Goal: Task Accomplishment & Management: Manage account settings

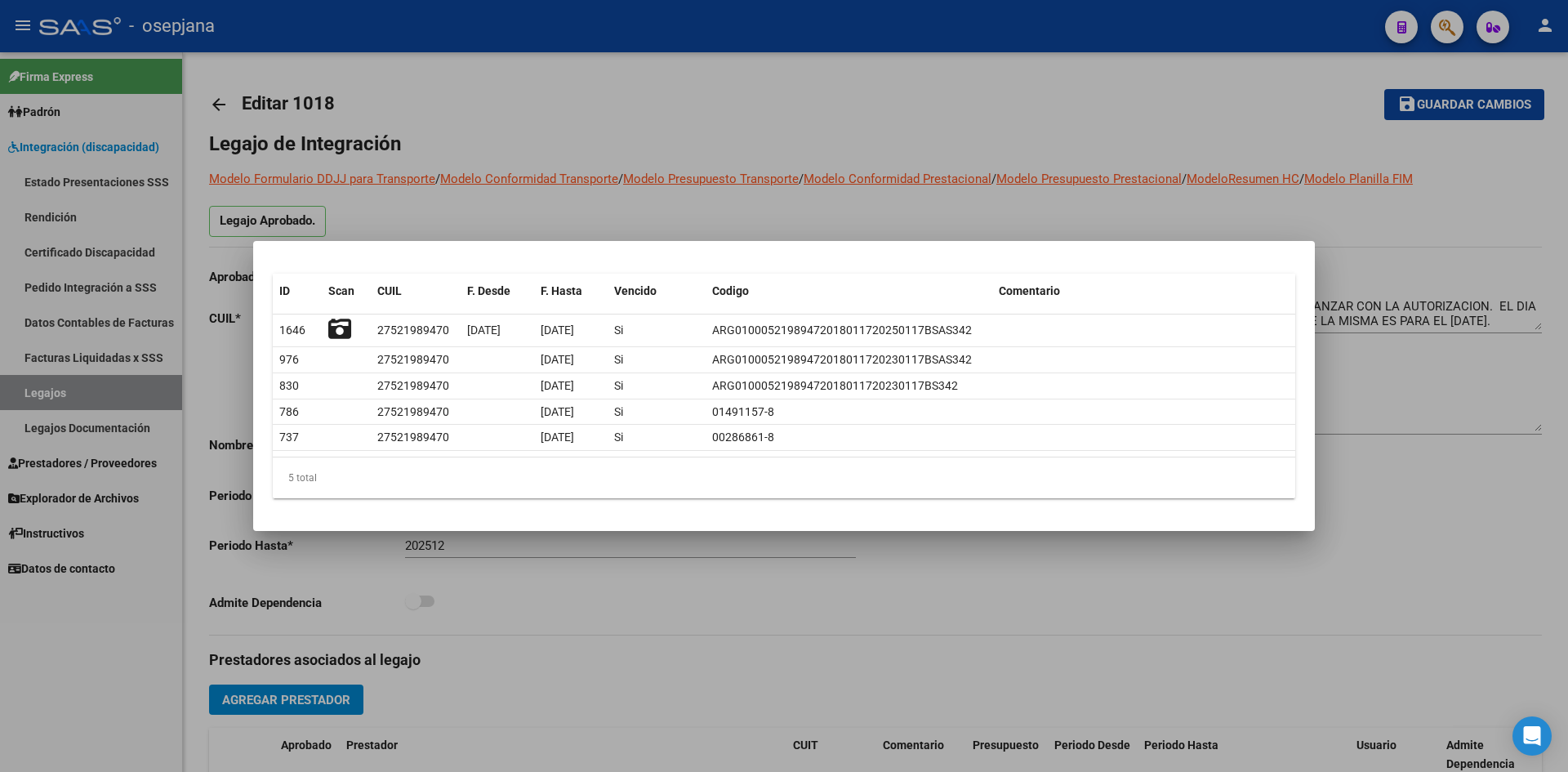
scroll to position [15, 0]
click at [696, 209] on div at bounding box center [784, 386] width 1568 height 772
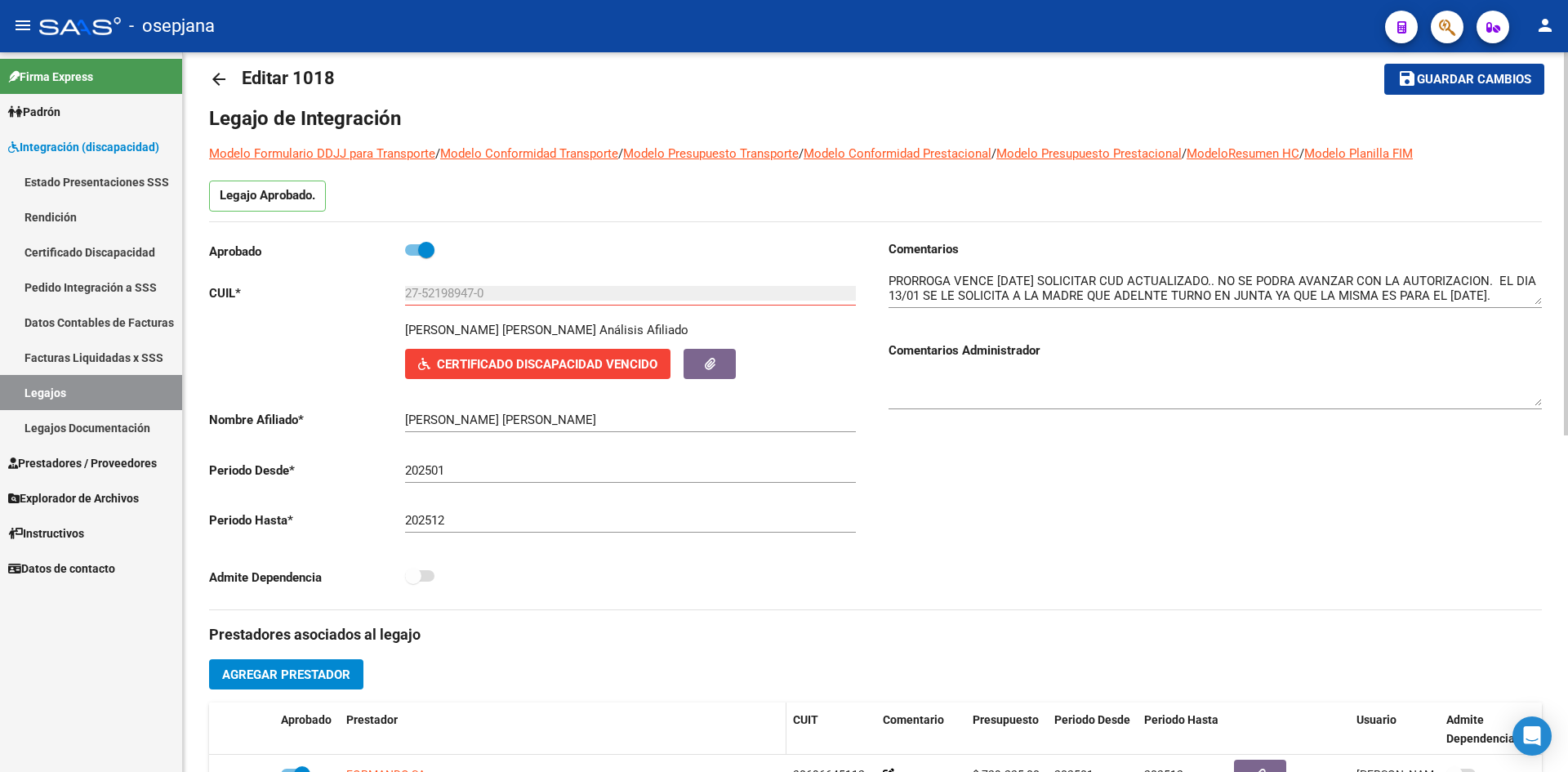
scroll to position [0, 0]
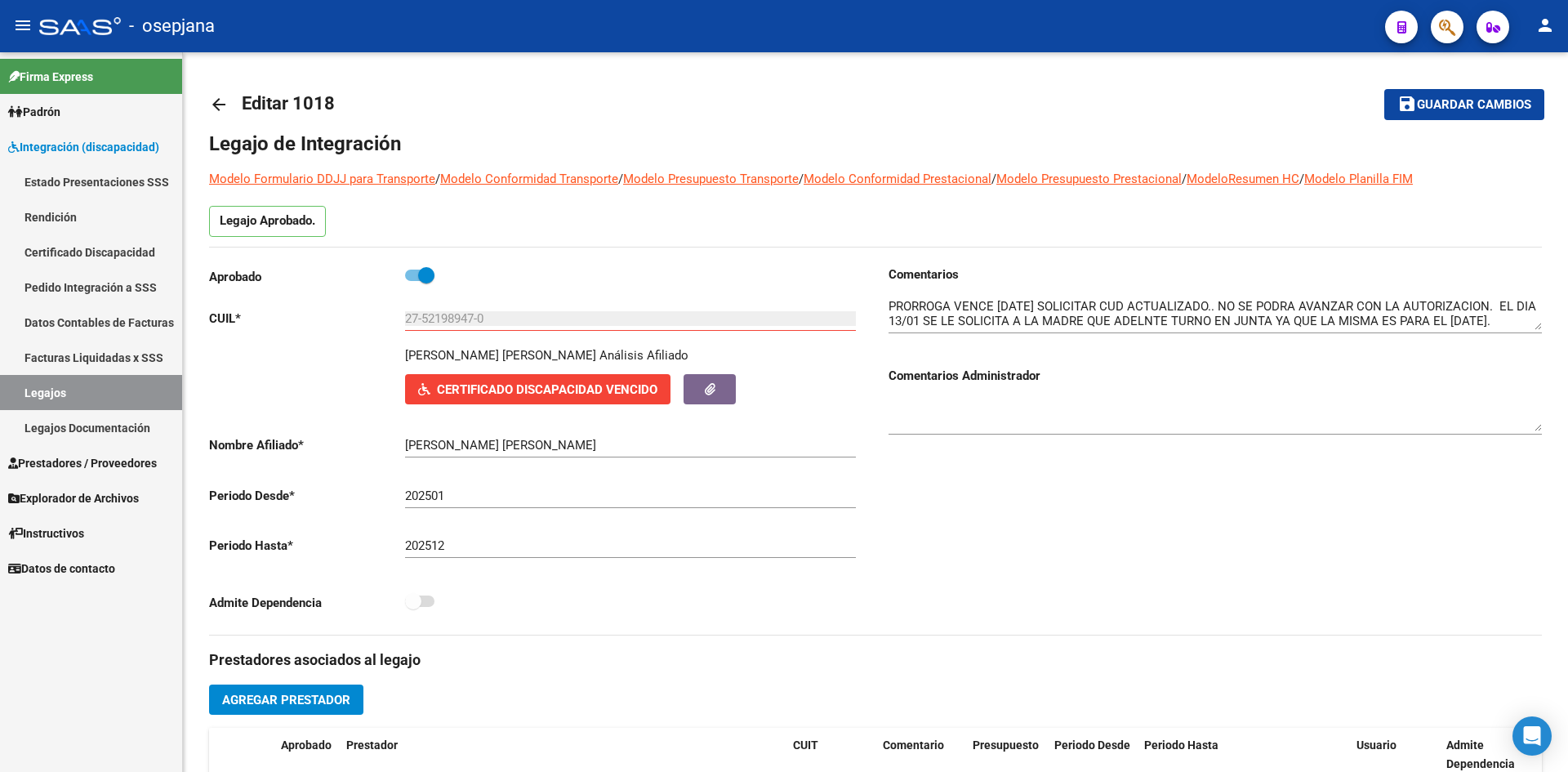
click at [115, 393] on link "Legajos" at bounding box center [91, 392] width 182 height 35
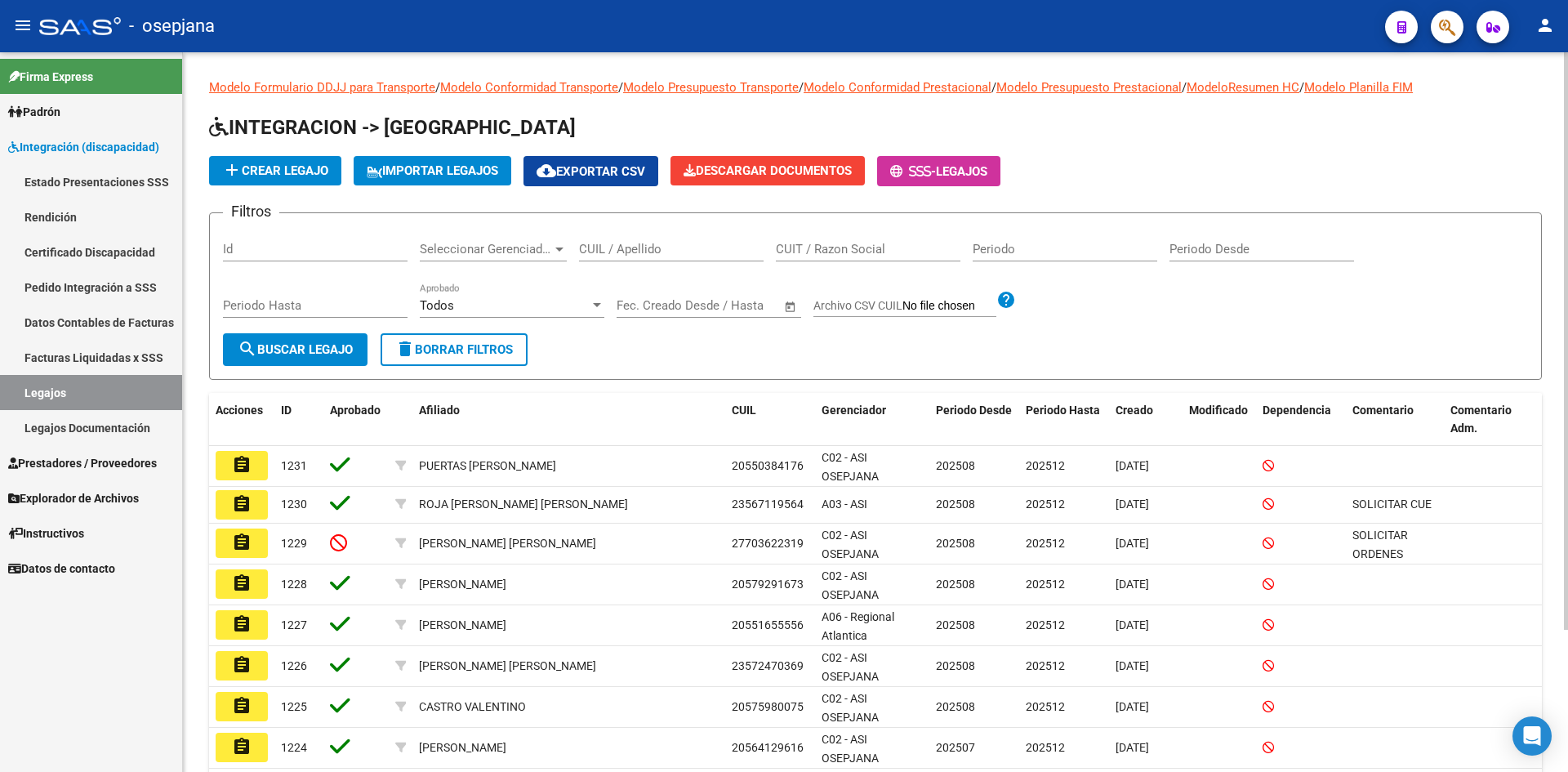
click at [654, 249] on input "CUIL / Apellido" at bounding box center [671, 249] width 184 height 15
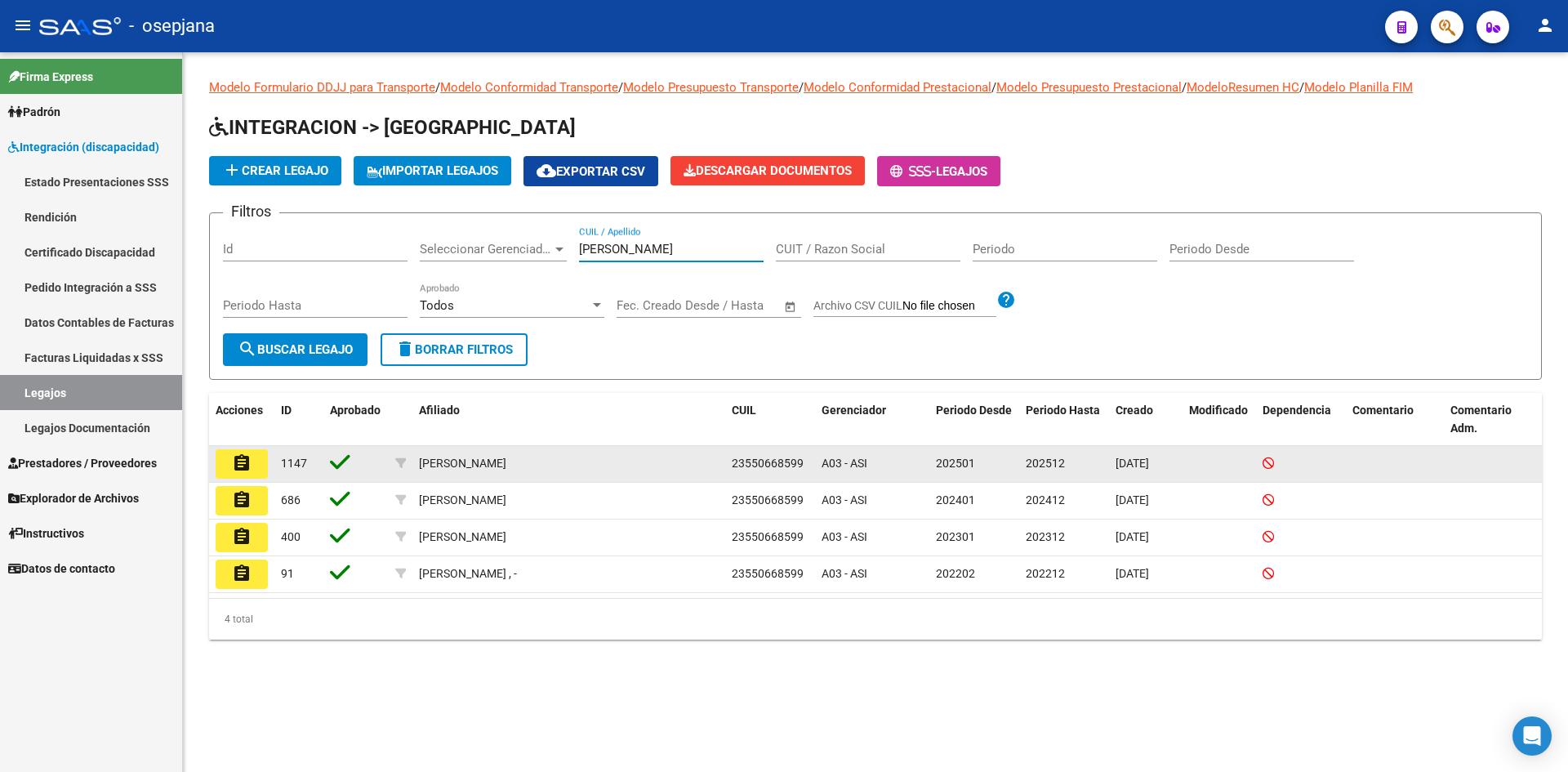
type input "[PERSON_NAME]"
click at [254, 457] on button "assignment" at bounding box center [241, 464] width 53 height 29
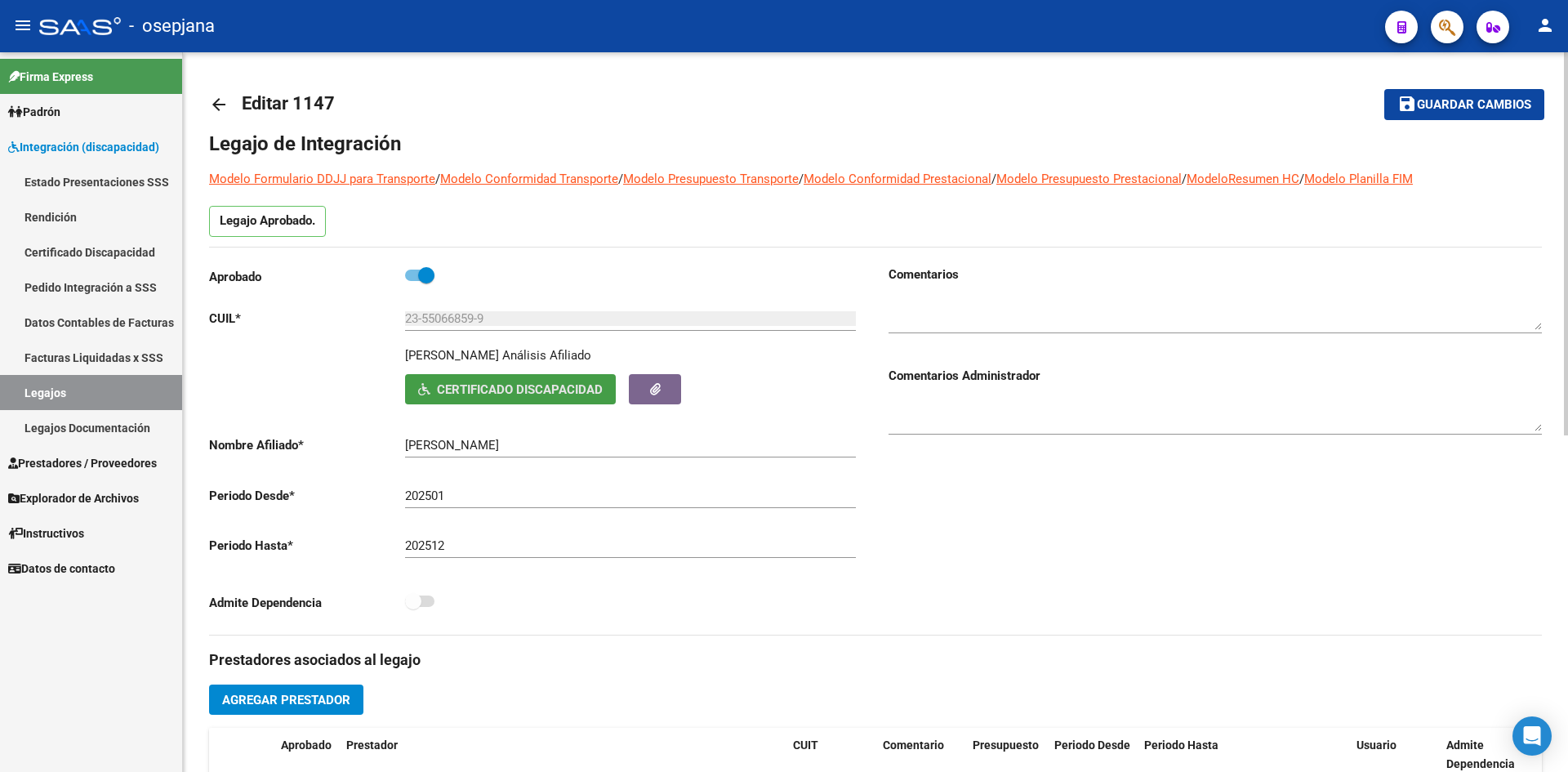
click at [544, 392] on span "Certificado Discapacidad" at bounding box center [520, 389] width 166 height 15
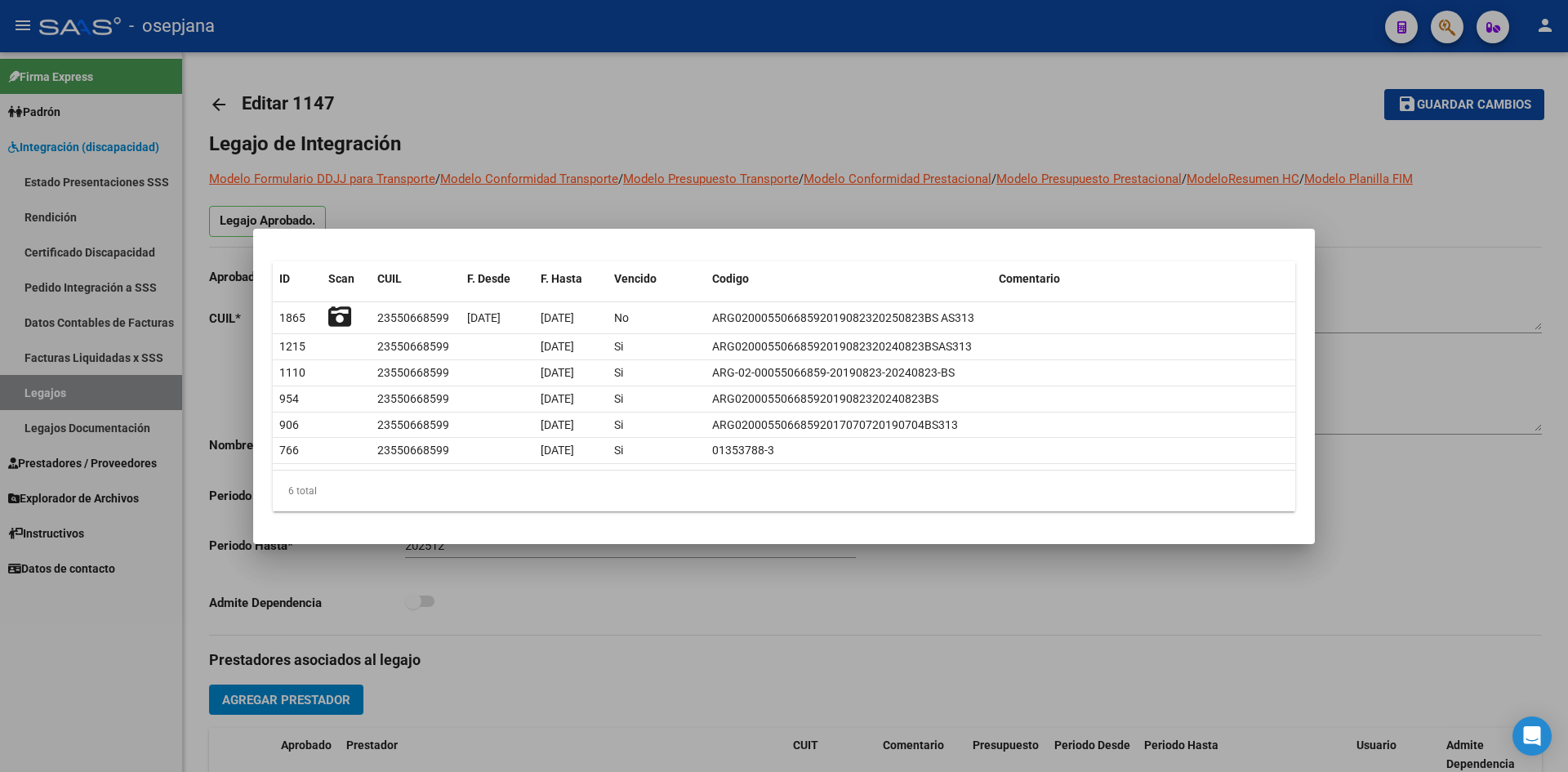
click at [755, 139] on div at bounding box center [784, 386] width 1568 height 772
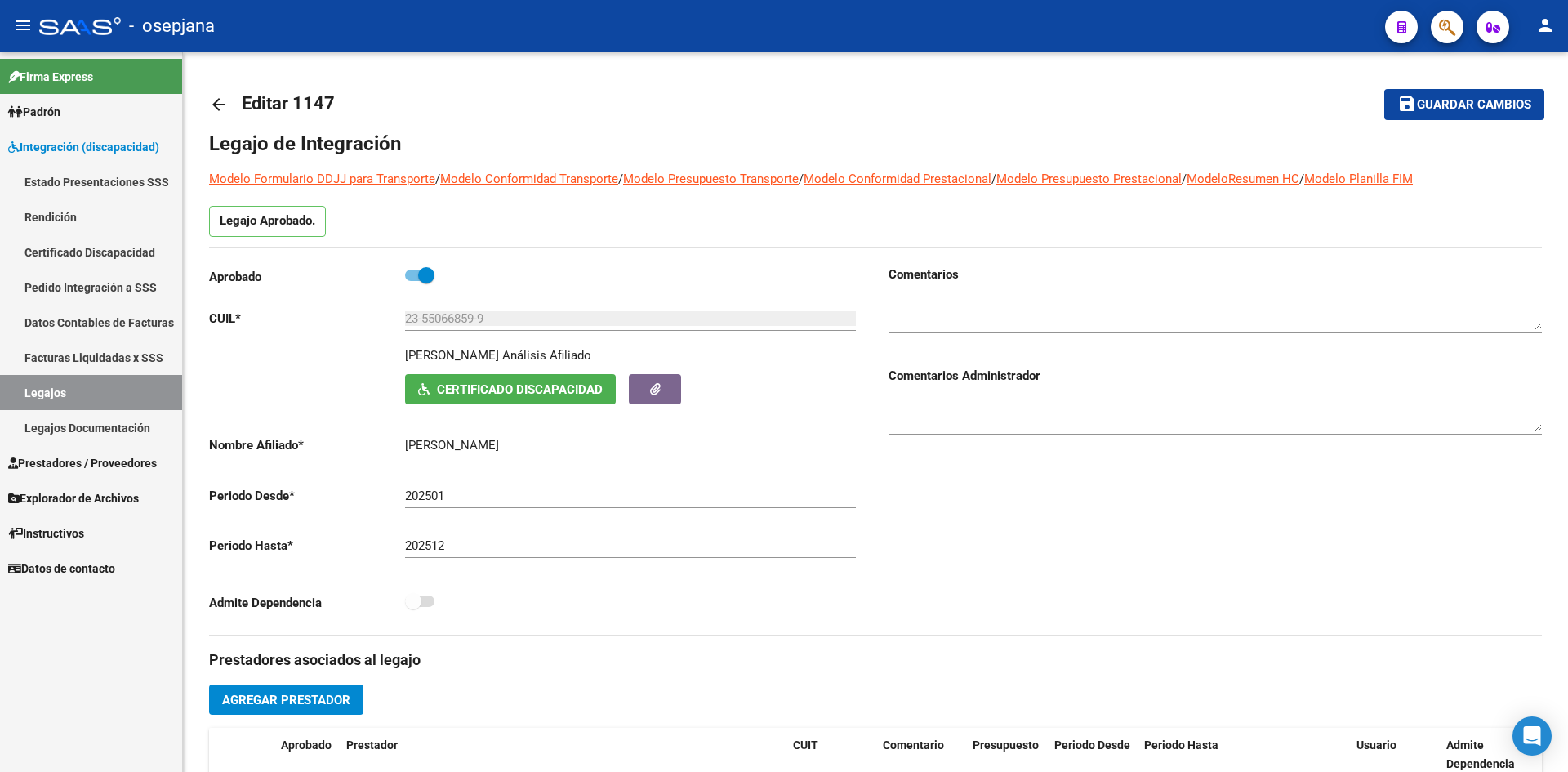
click at [148, 386] on link "Legajos" at bounding box center [91, 392] width 182 height 35
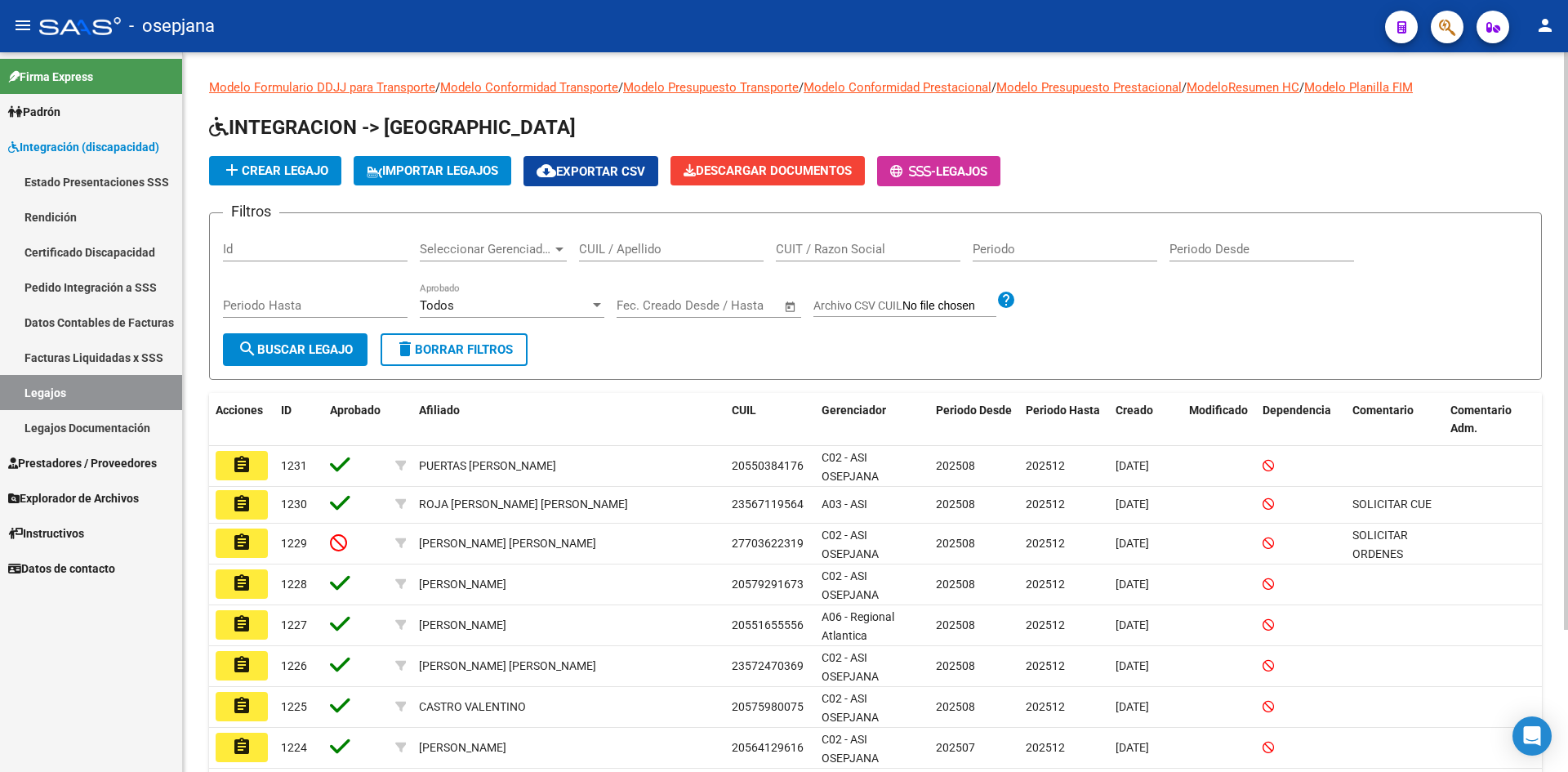
click at [472, 243] on span "Seleccionar Gerenciador" at bounding box center [486, 249] width 133 height 15
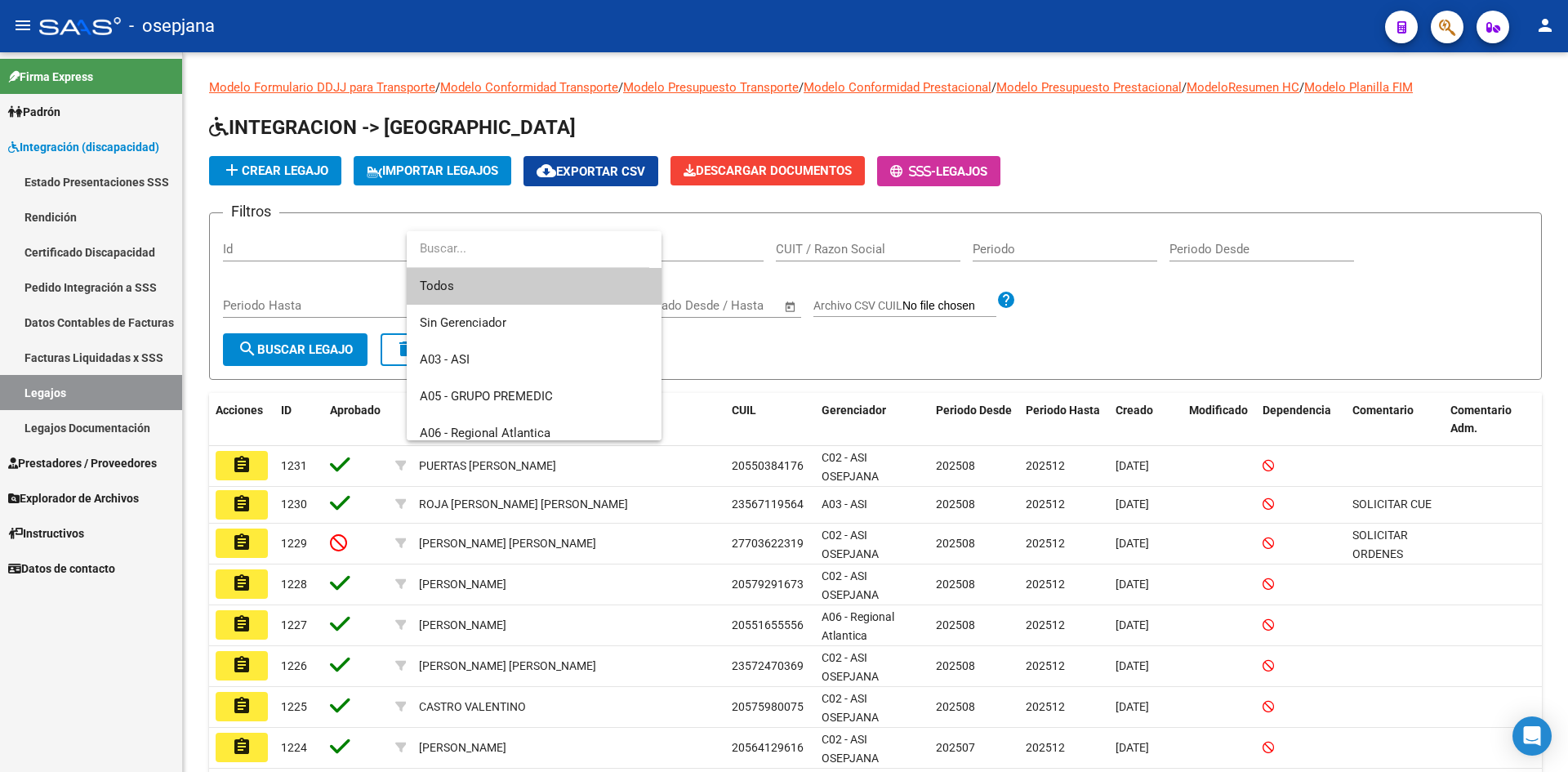
click at [683, 310] on div at bounding box center [784, 386] width 1568 height 772
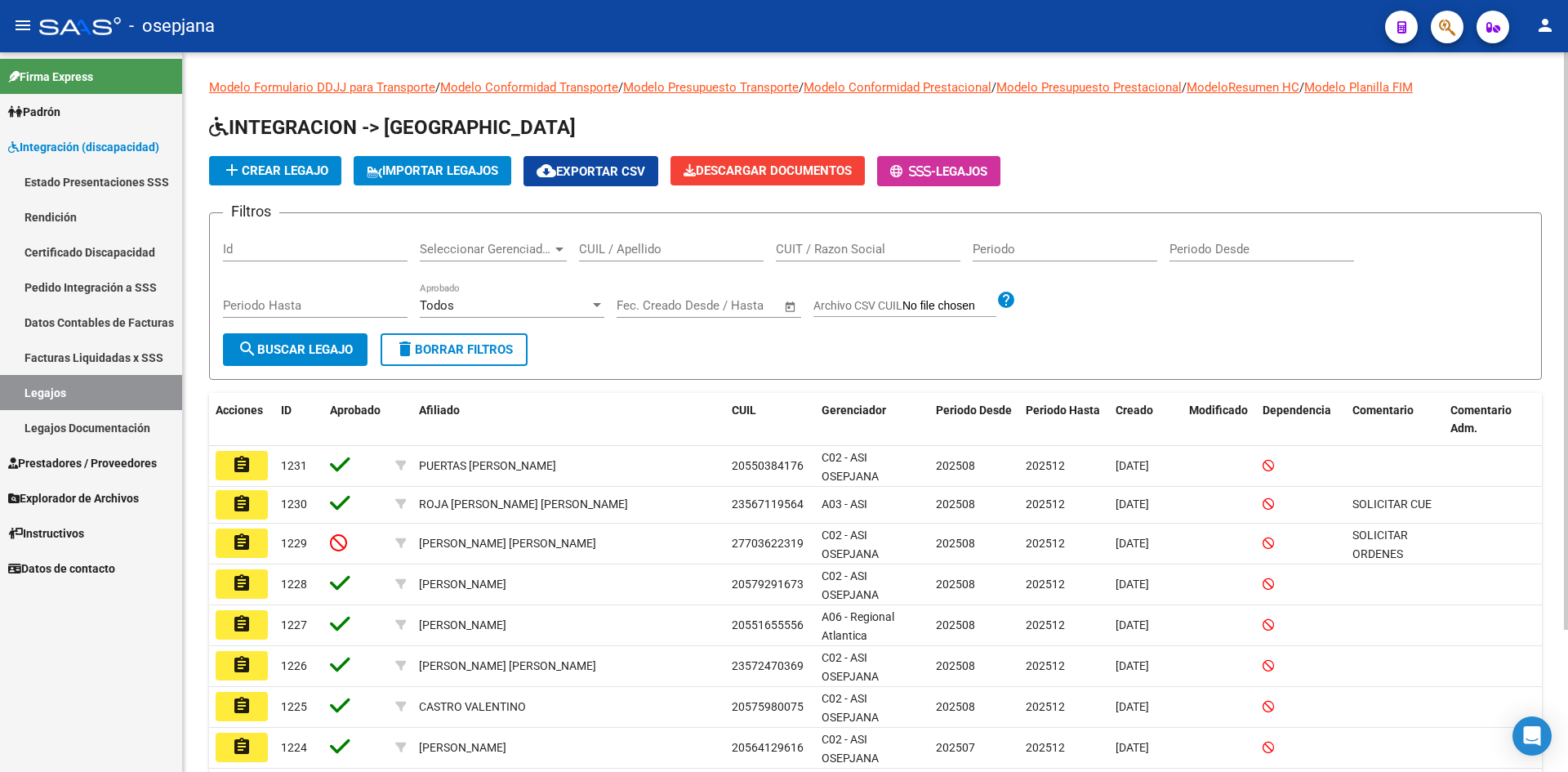
click at [677, 264] on div "CUIL / Apellido" at bounding box center [671, 251] width 184 height 51
click at [670, 253] on input "CUIL / Apellido" at bounding box center [671, 249] width 184 height 15
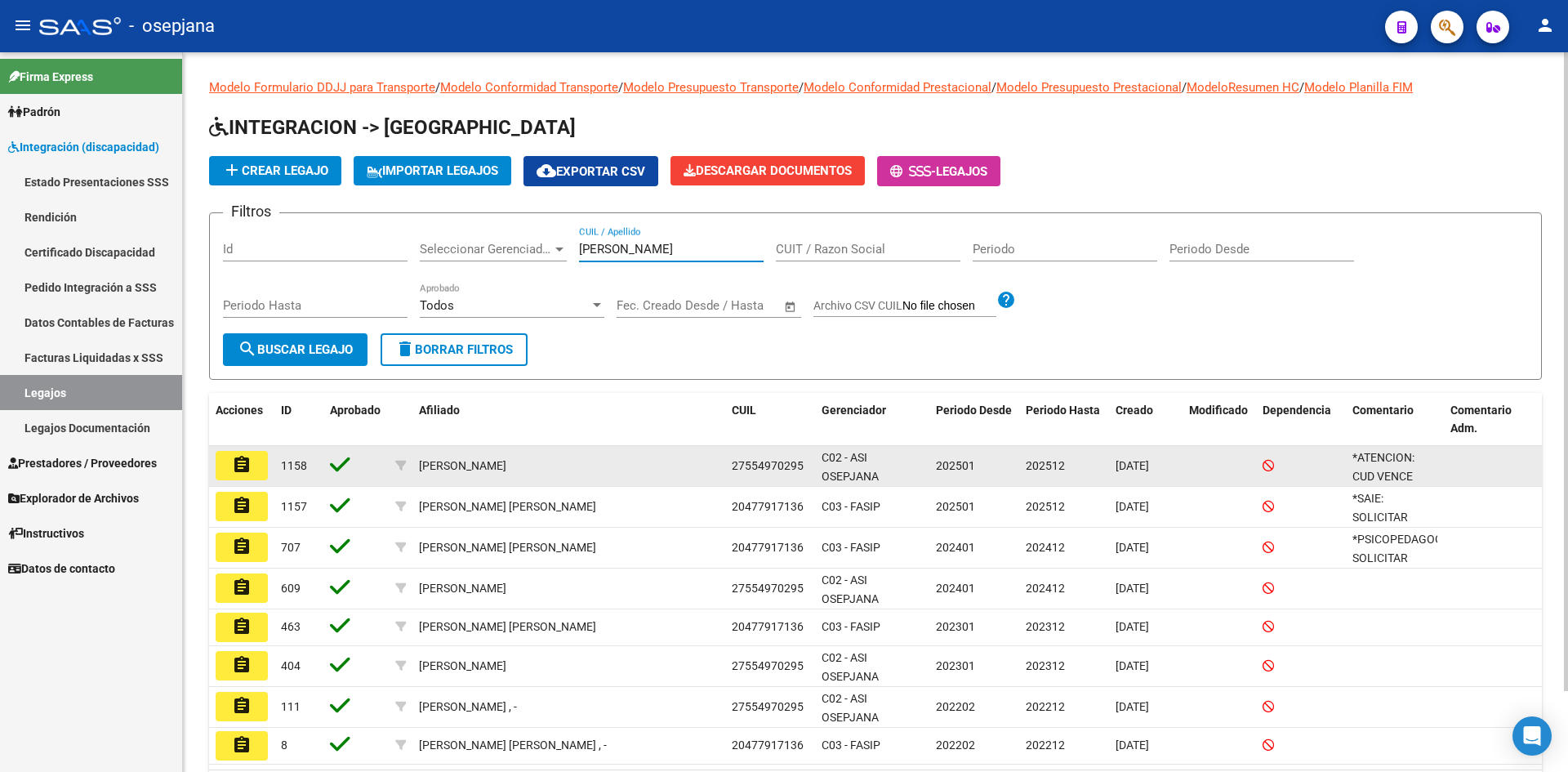
type input "[PERSON_NAME]"
click at [260, 467] on button "assignment" at bounding box center [241, 466] width 53 height 29
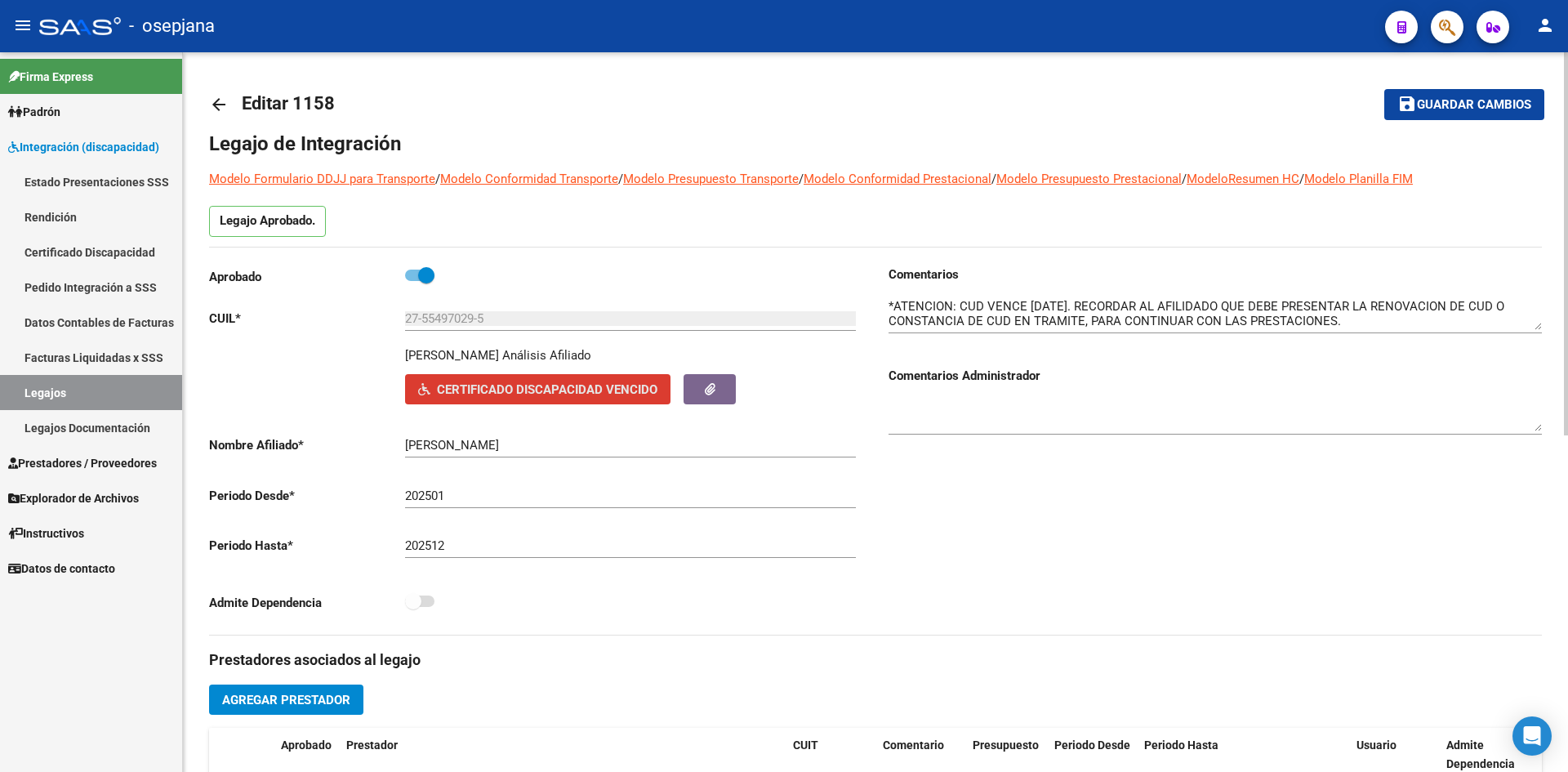
click at [568, 380] on button "Certificado Discapacidad Vencido" at bounding box center [537, 389] width 265 height 30
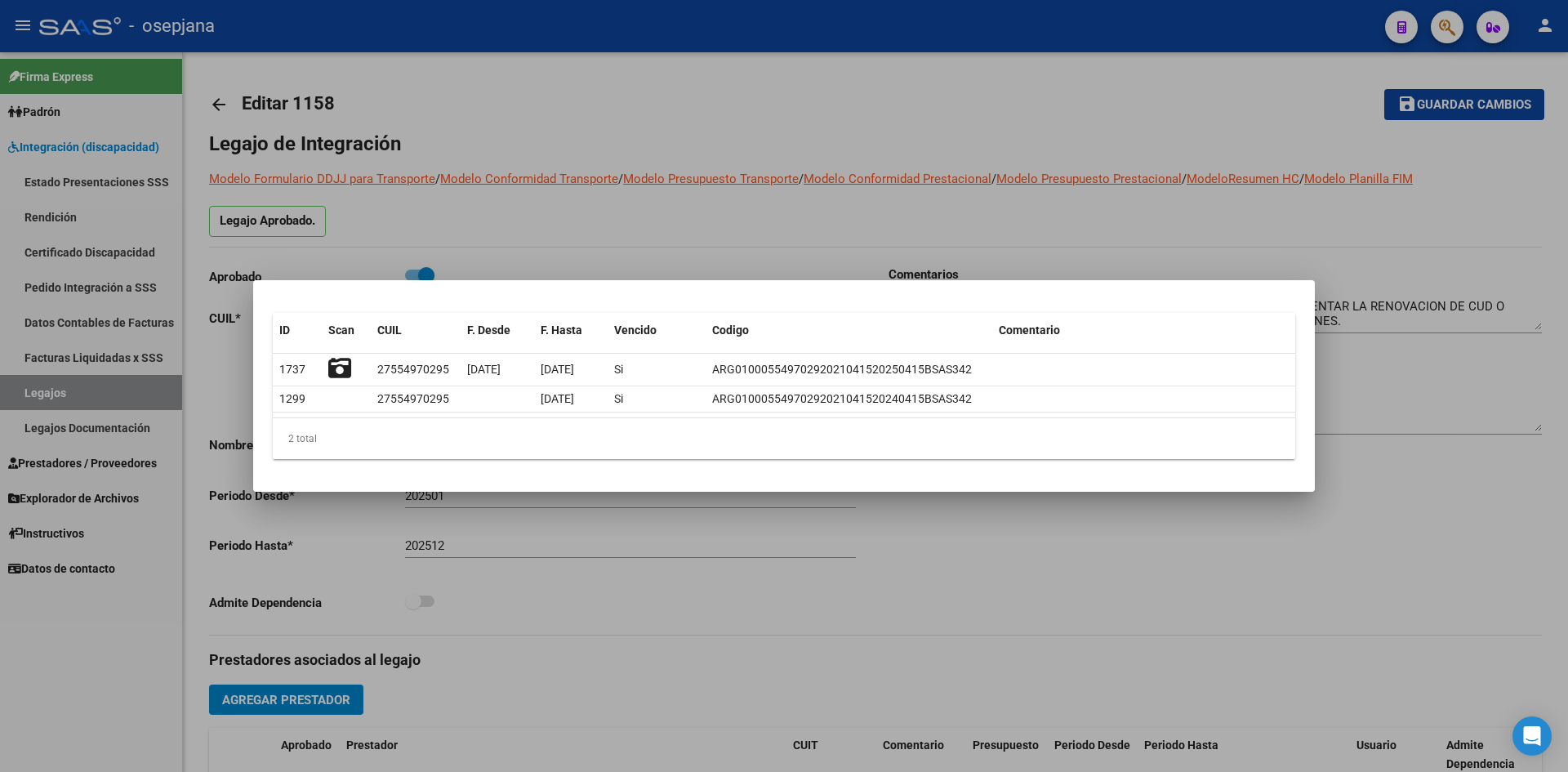
click at [650, 200] on div at bounding box center [784, 386] width 1568 height 772
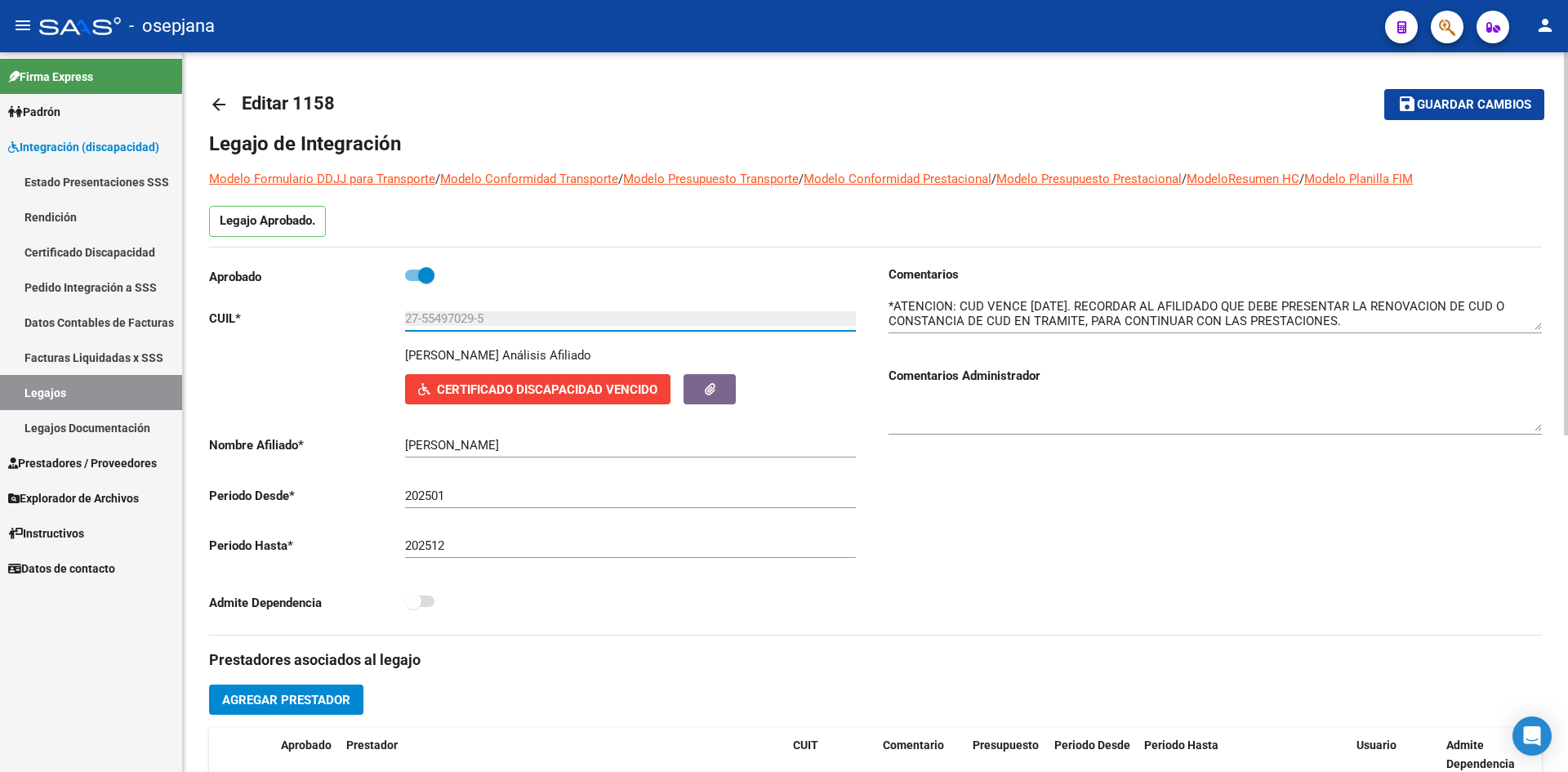
drag, startPoint x: 424, startPoint y: 315, endPoint x: 475, endPoint y: 314, distance: 51.0
click at [475, 314] on input "27-55497029-5" at bounding box center [630, 319] width 451 height 15
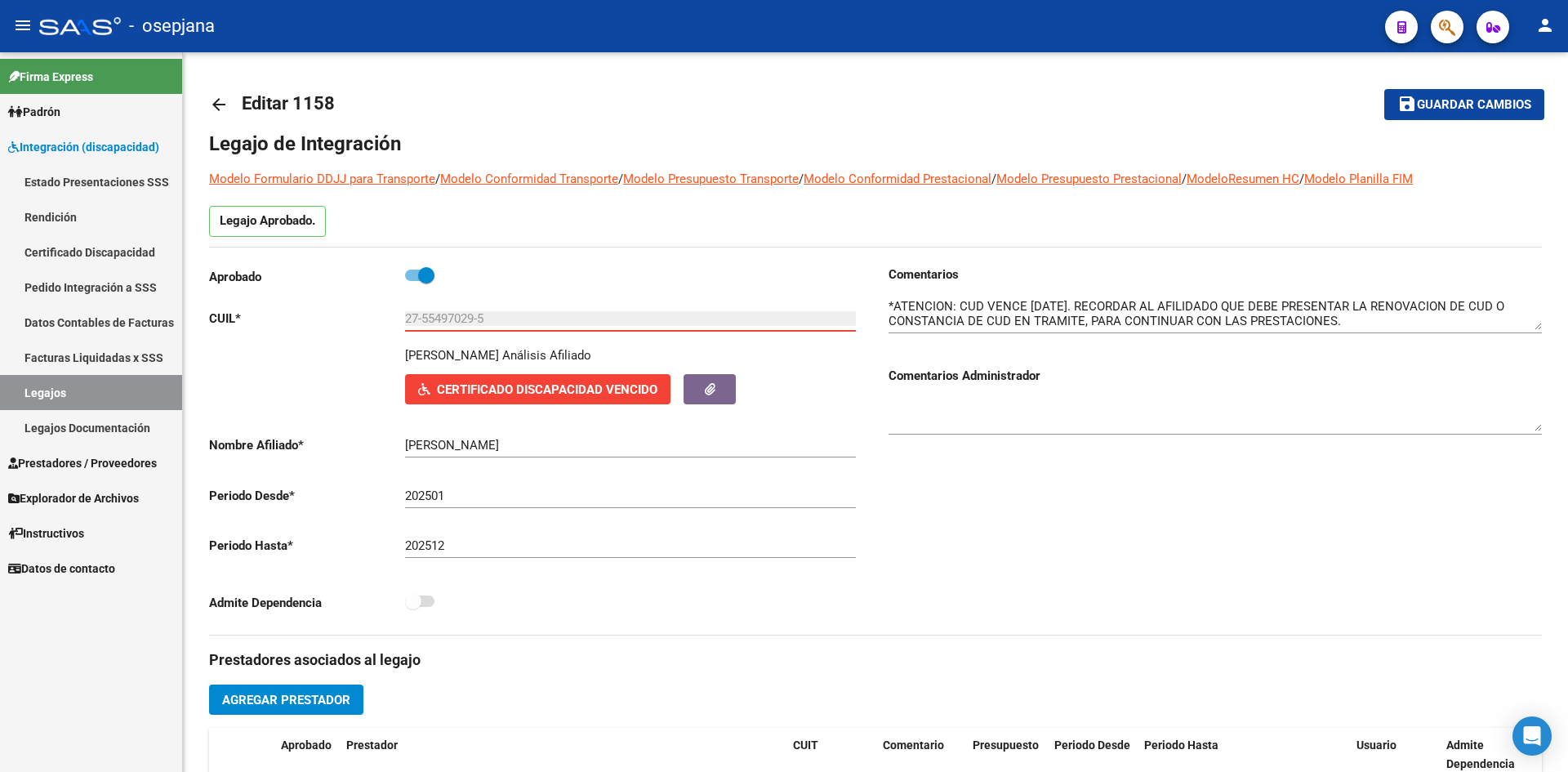
click at [108, 390] on link "Legajos" at bounding box center [91, 392] width 182 height 35
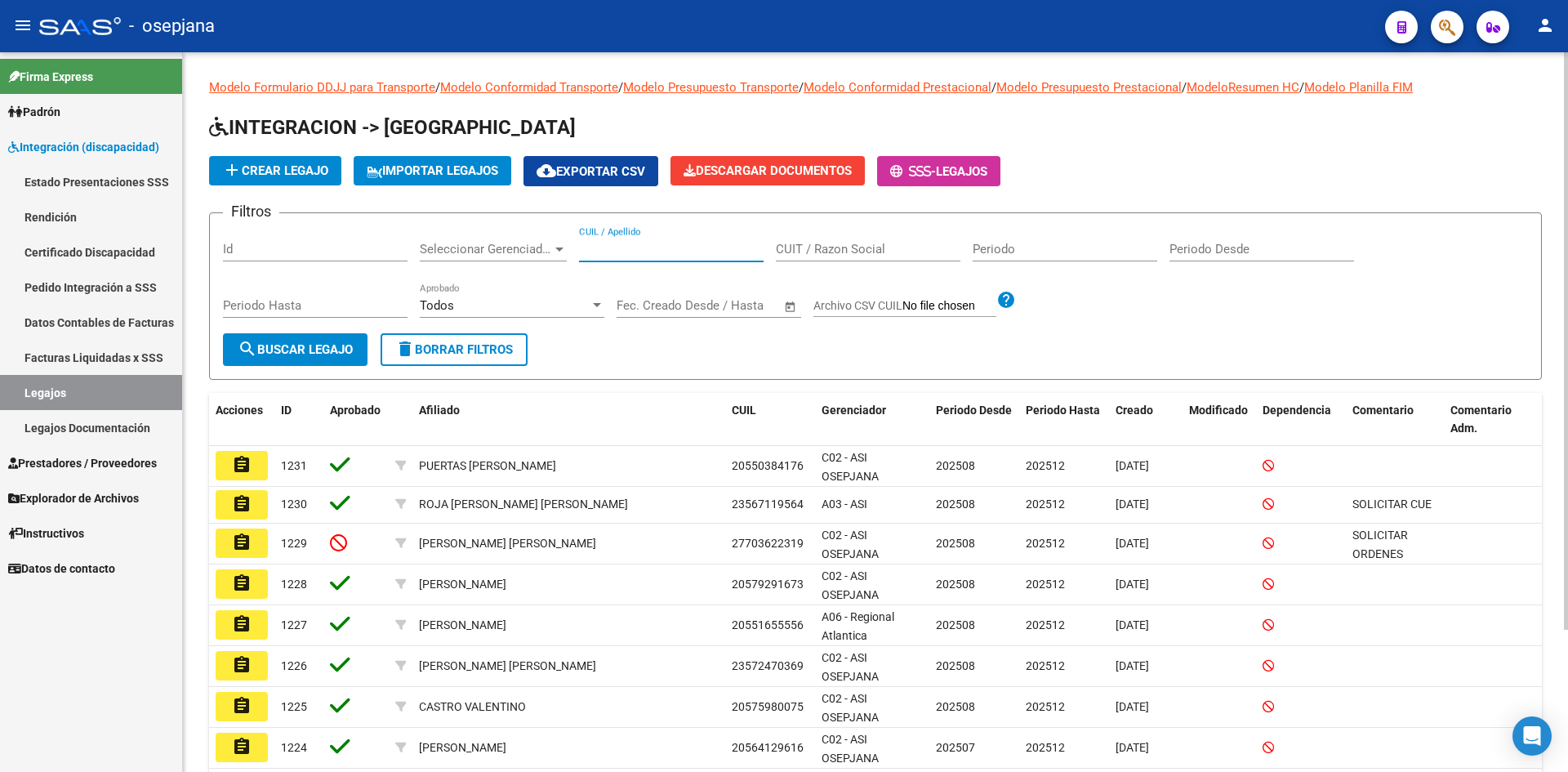
click at [641, 244] on input "CUIL / Apellido" at bounding box center [671, 249] width 184 height 15
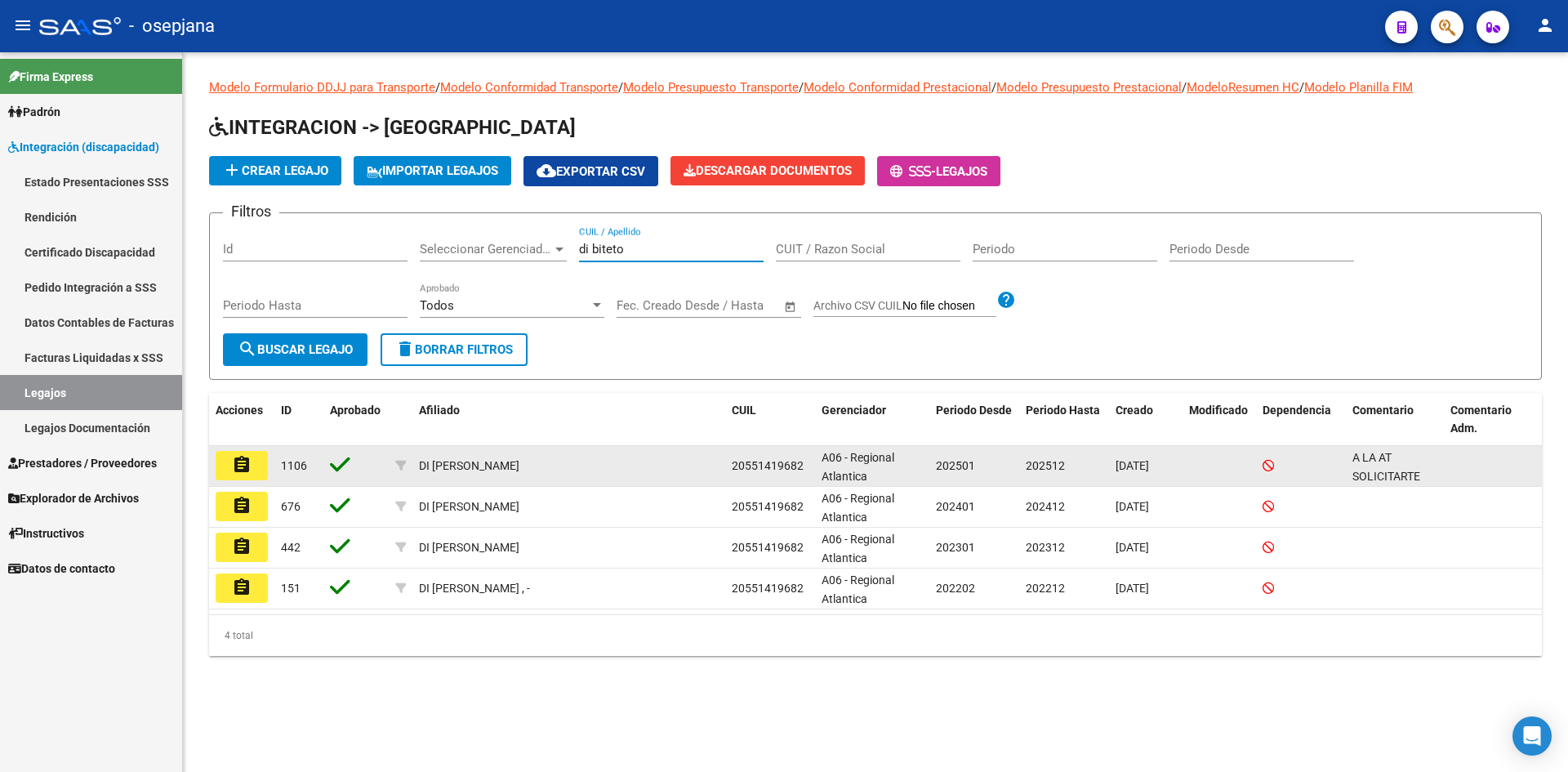
type input "di biteto"
click at [257, 461] on button "assignment" at bounding box center [241, 466] width 53 height 29
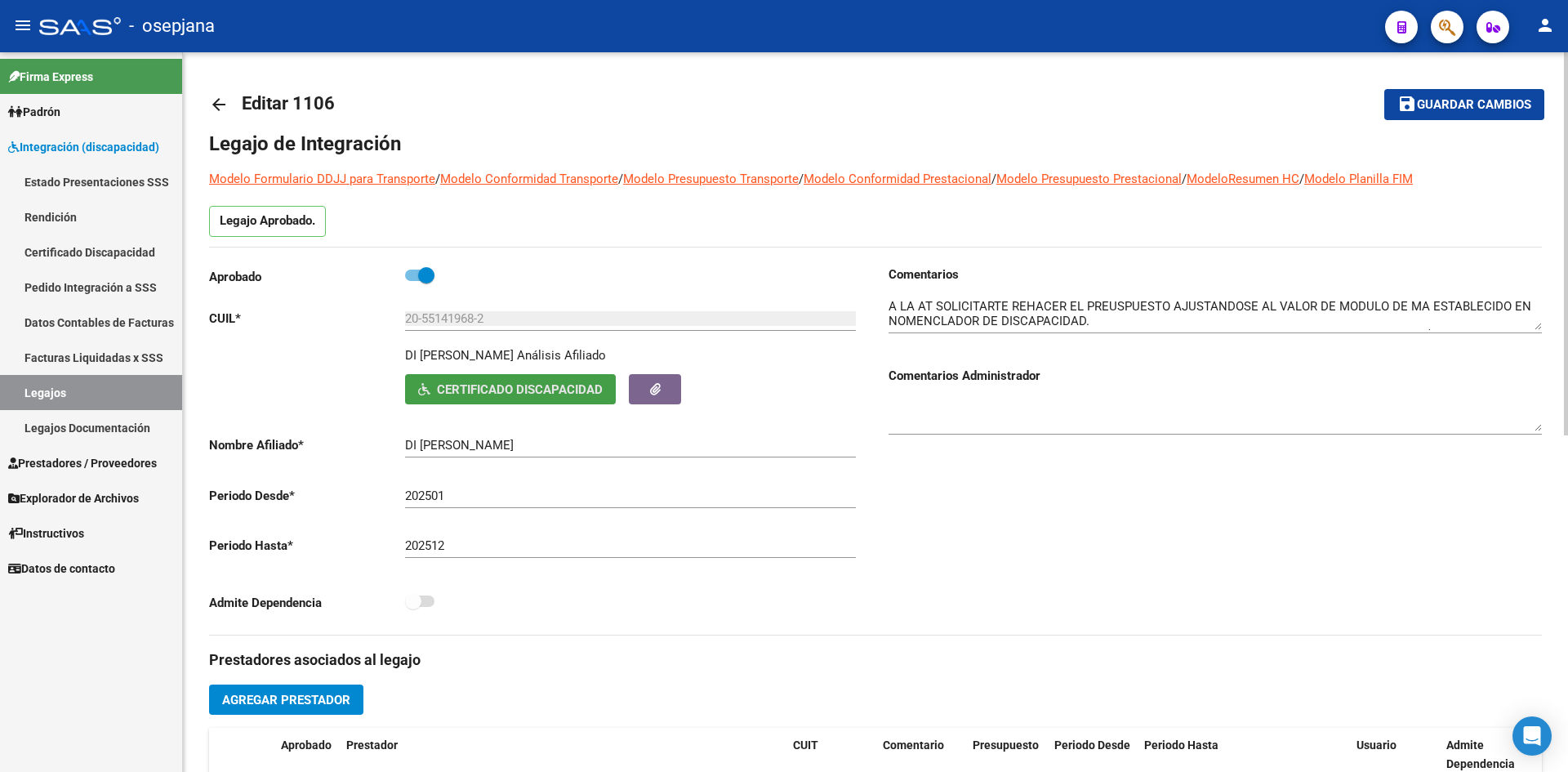
click at [539, 392] on span "Certificado Discapacidad" at bounding box center [520, 389] width 166 height 15
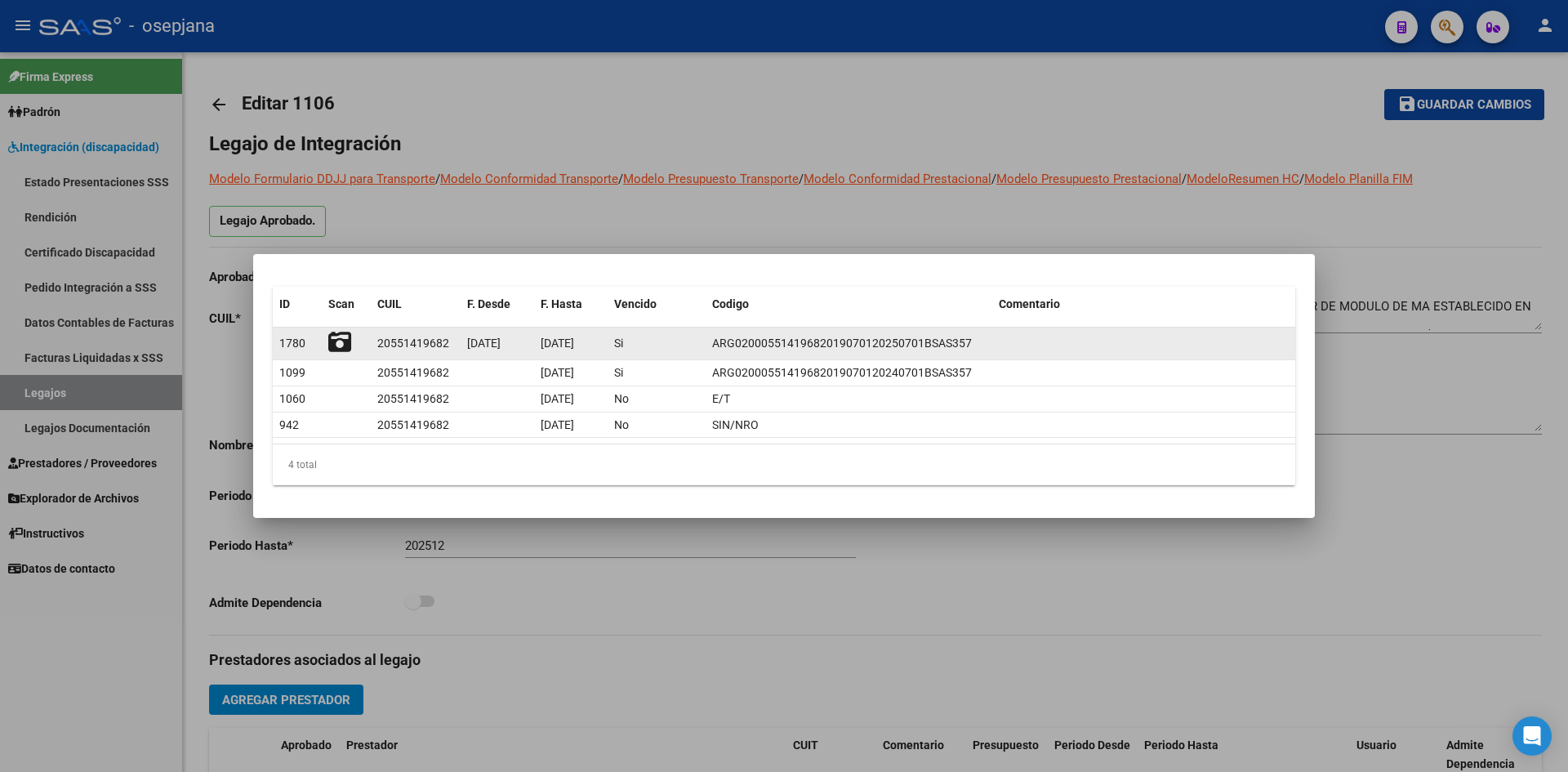
click at [335, 342] on icon at bounding box center [340, 343] width 23 height 23
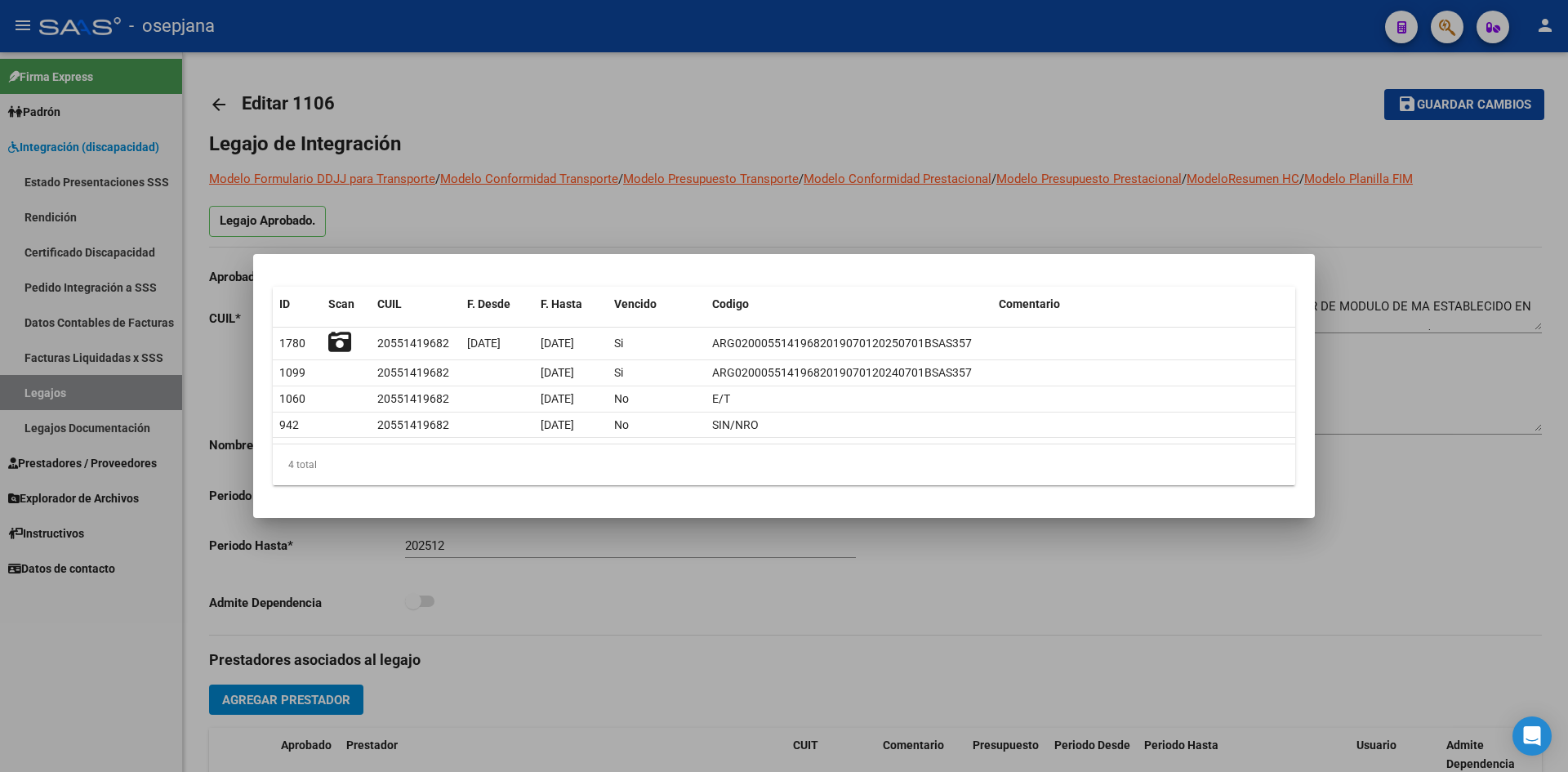
click at [613, 226] on div at bounding box center [784, 386] width 1568 height 772
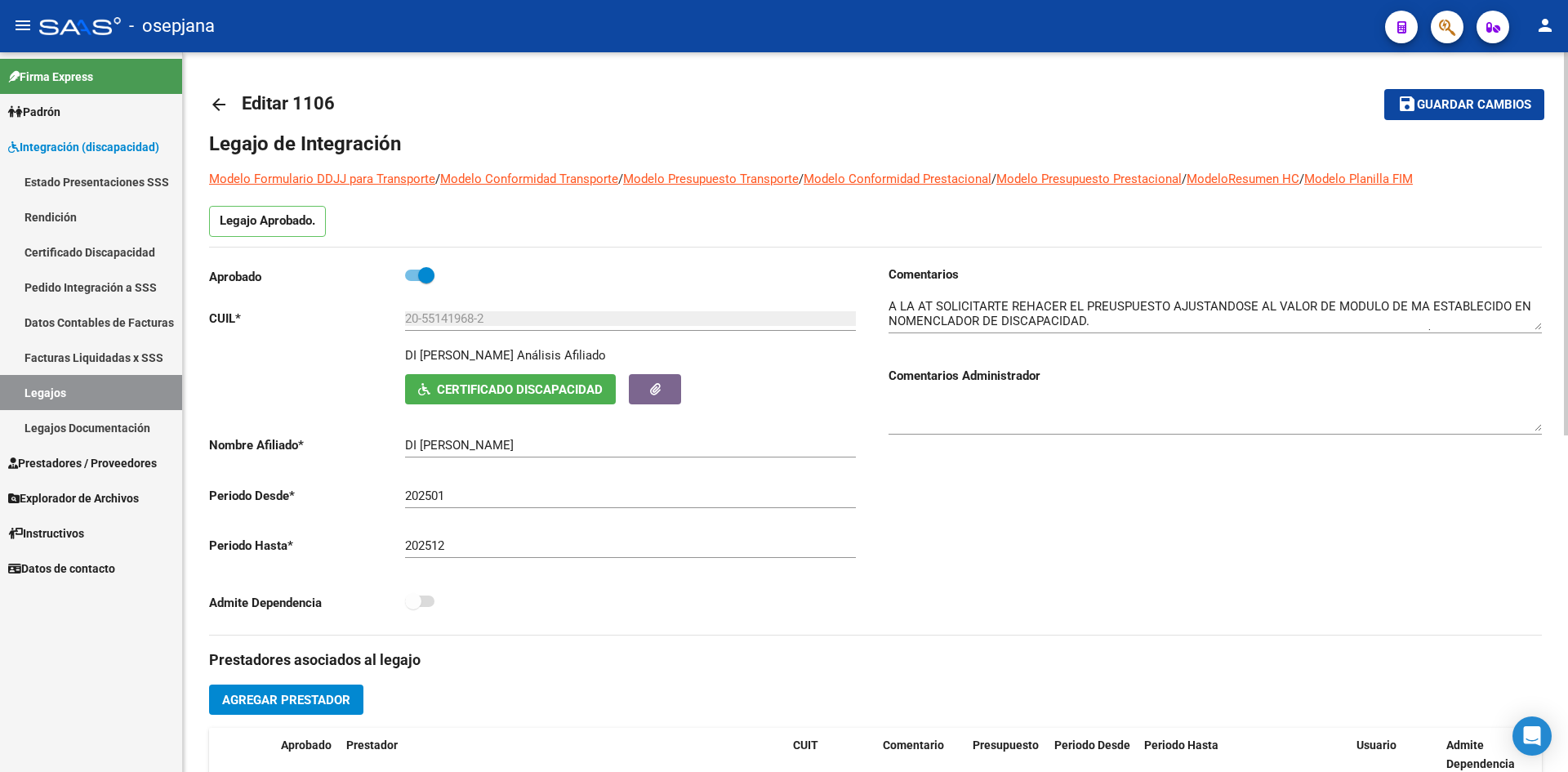
click at [511, 389] on span "Certificado Discapacidad" at bounding box center [520, 389] width 166 height 15
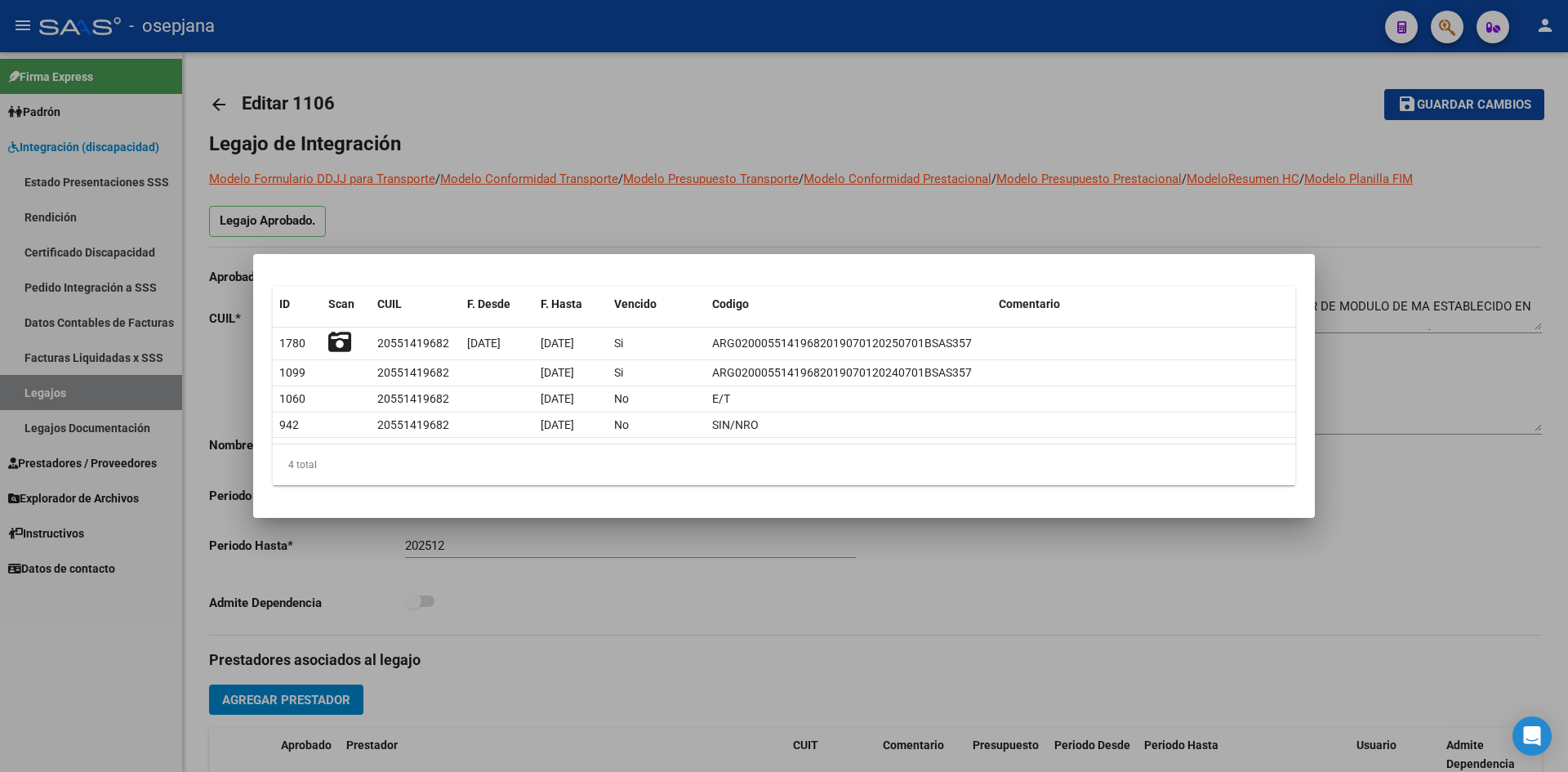
click at [808, 211] on div at bounding box center [784, 386] width 1568 height 772
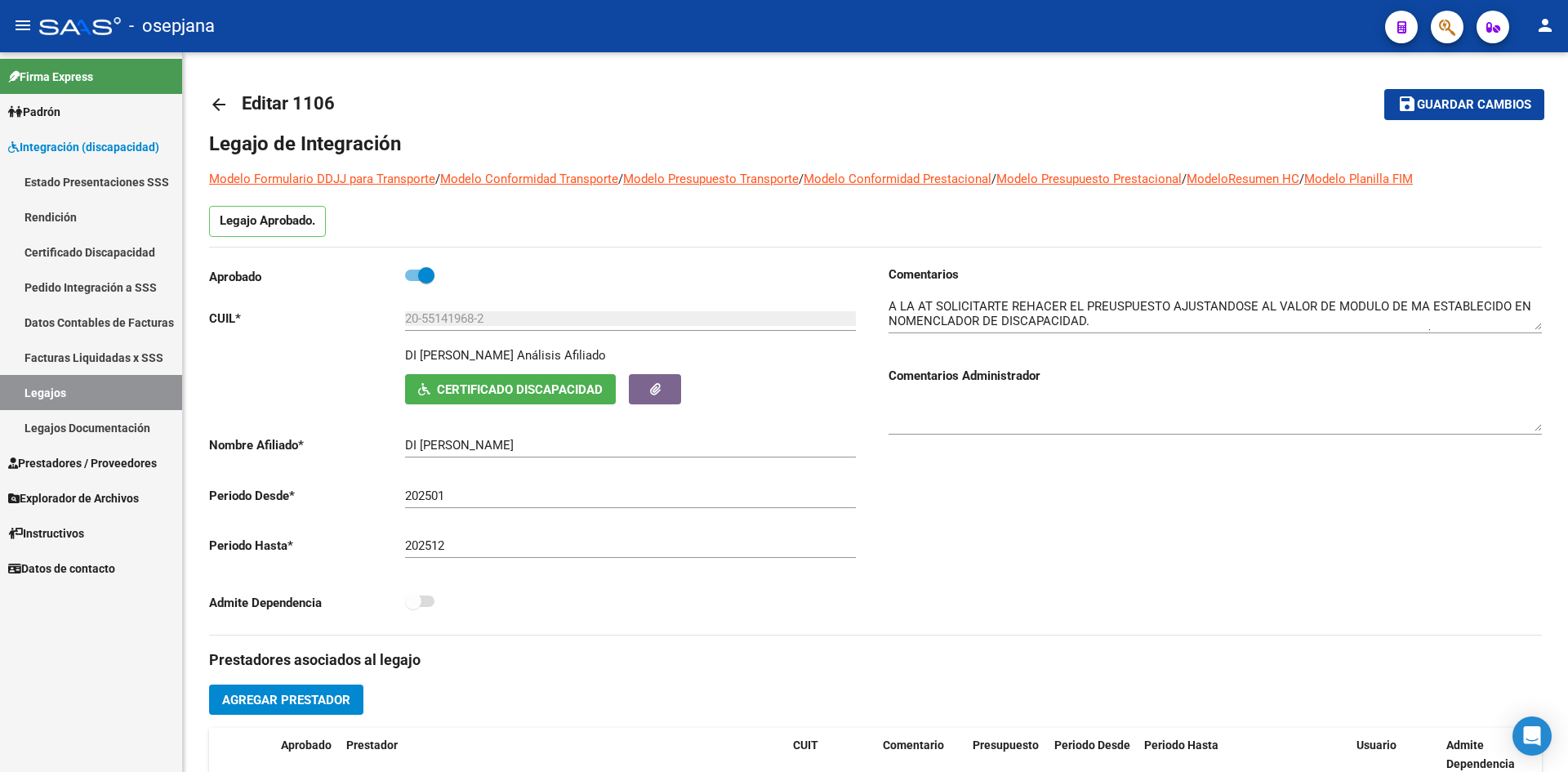
click at [139, 389] on link "Legajos" at bounding box center [91, 392] width 182 height 35
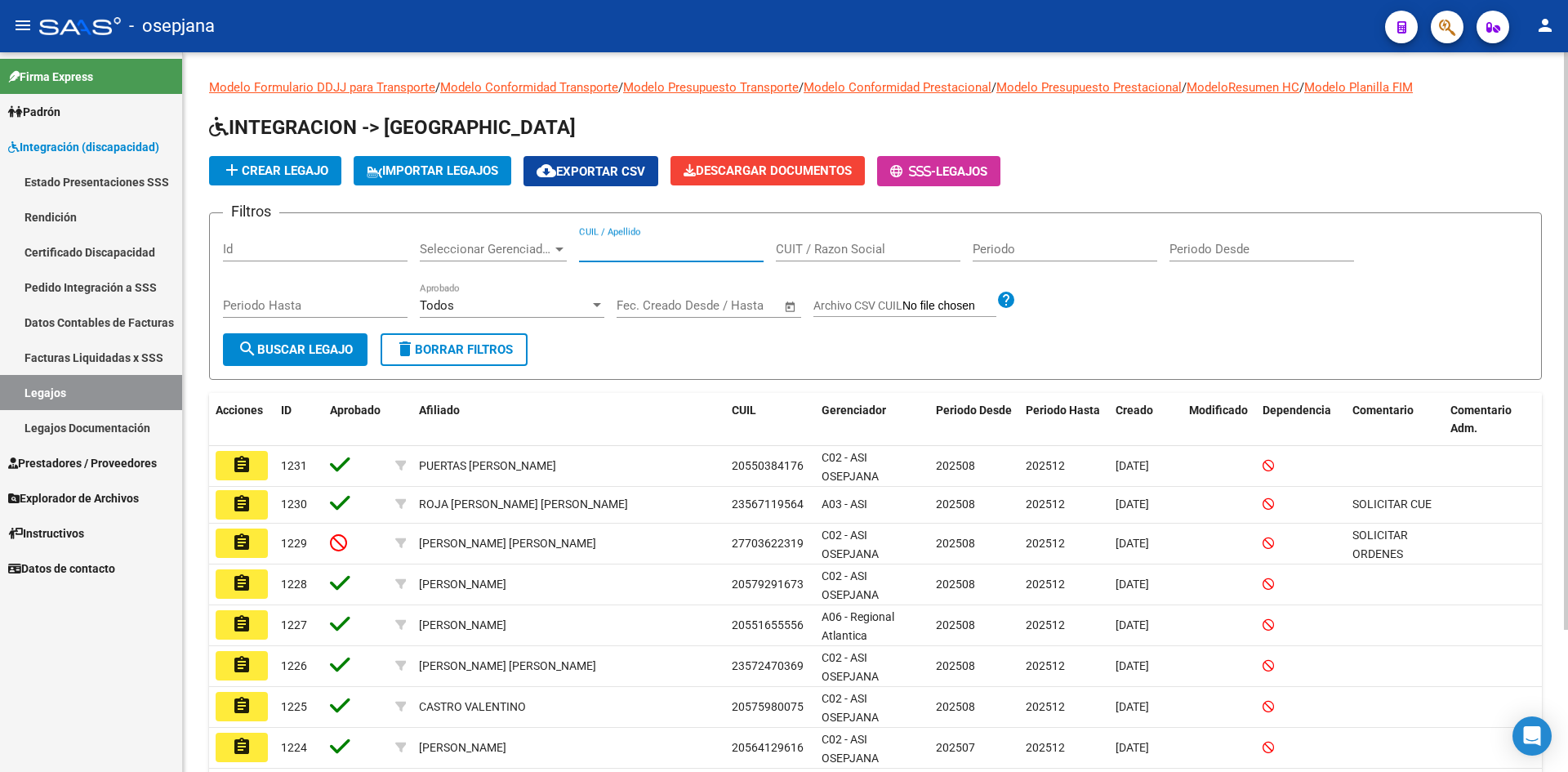
click at [618, 246] on input "CUIL / Apellido" at bounding box center [671, 249] width 184 height 15
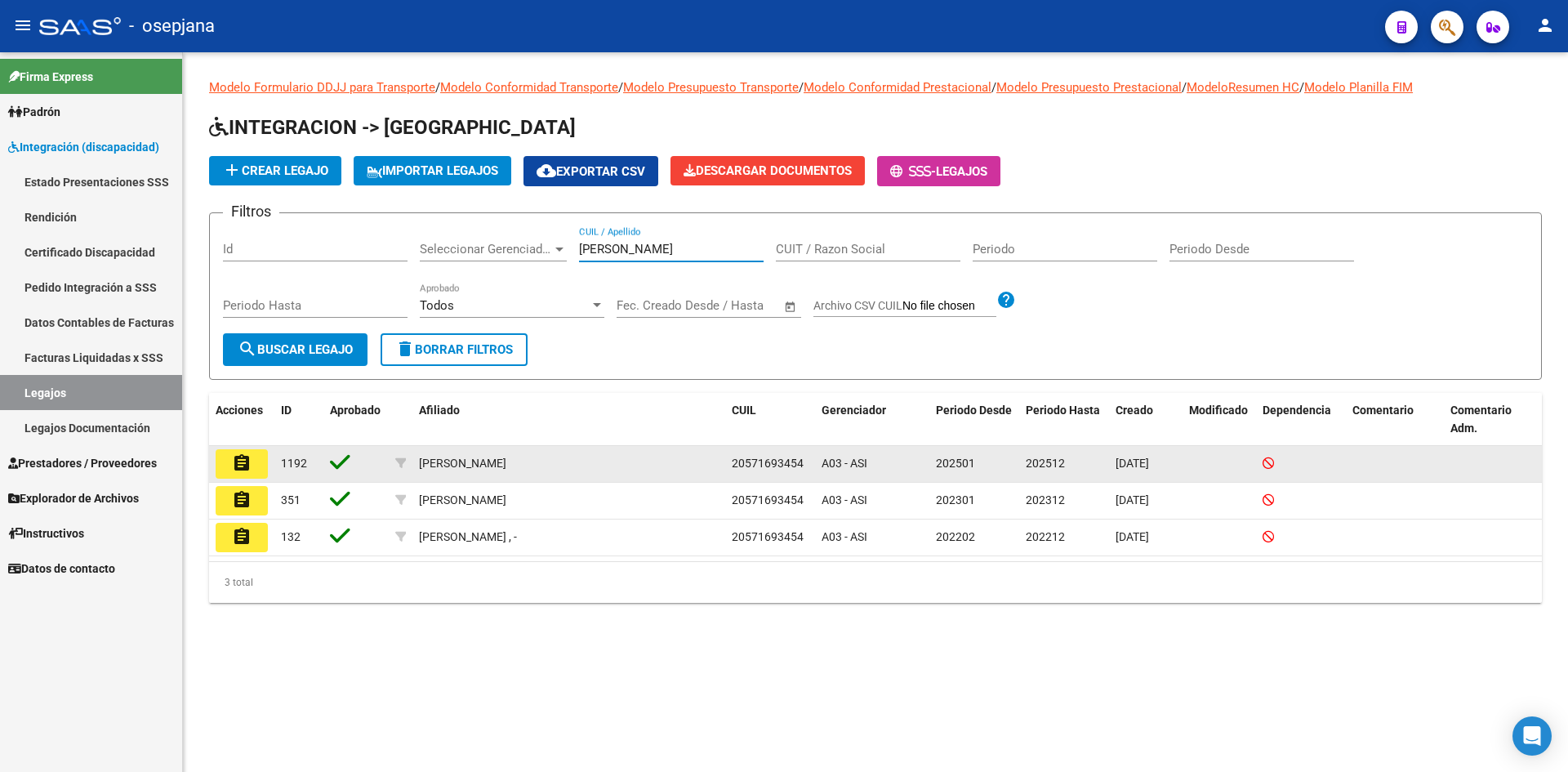
type input "[PERSON_NAME]"
click at [254, 462] on button "assignment" at bounding box center [241, 464] width 53 height 29
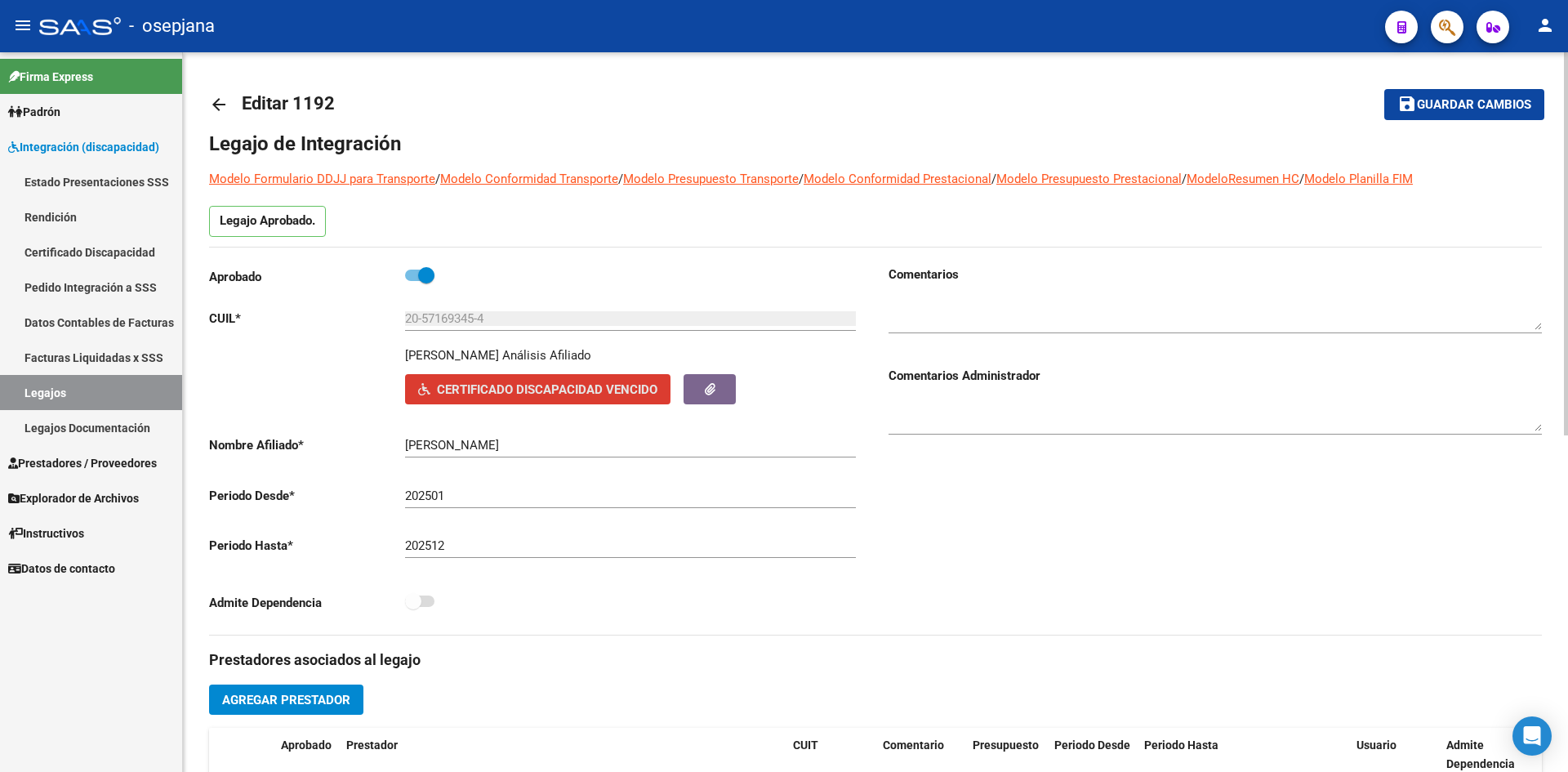
click at [499, 387] on span "Certificado Discapacidad Vencido" at bounding box center [547, 389] width 221 height 15
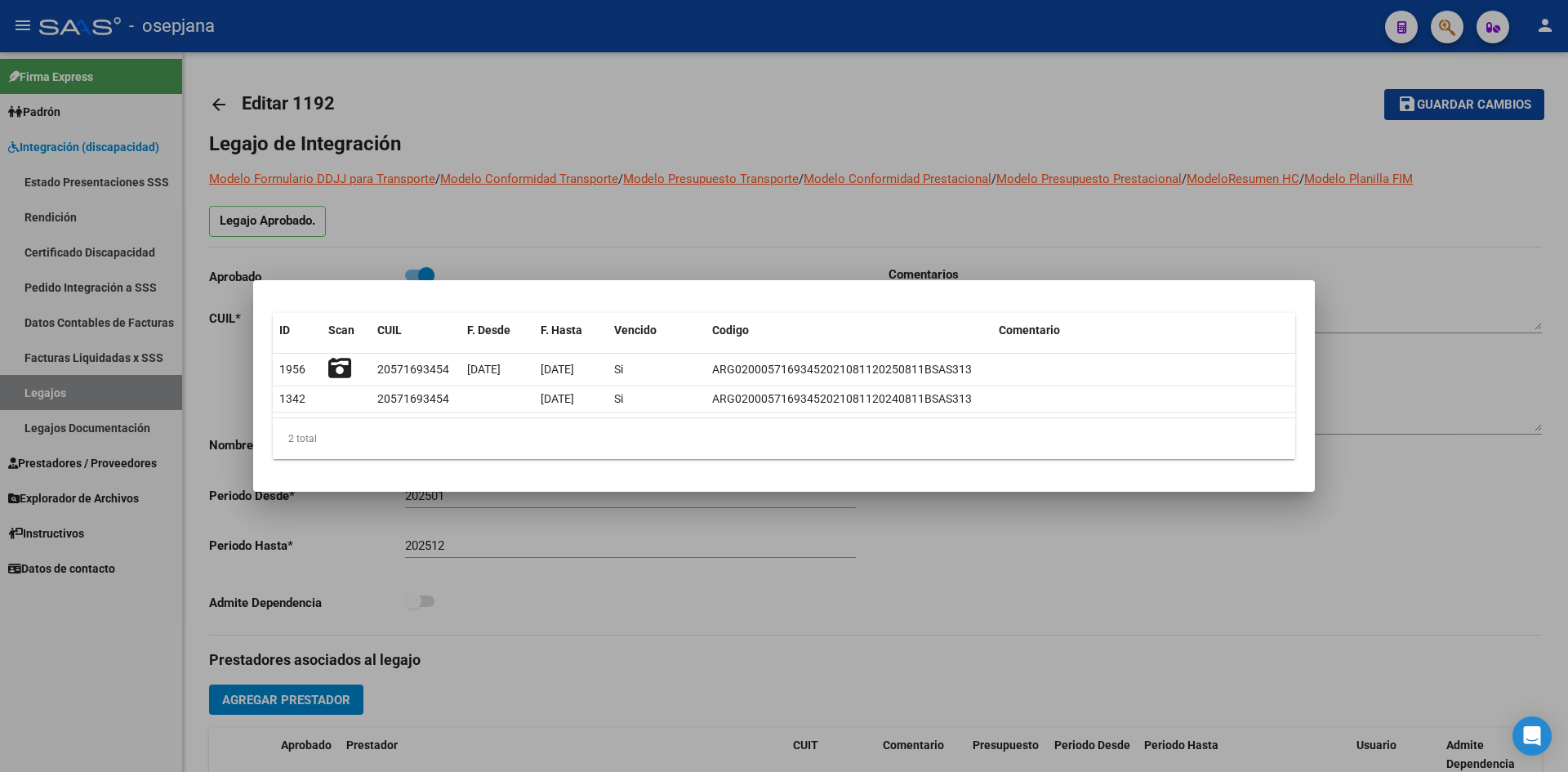
click at [1080, 197] on div at bounding box center [784, 386] width 1568 height 772
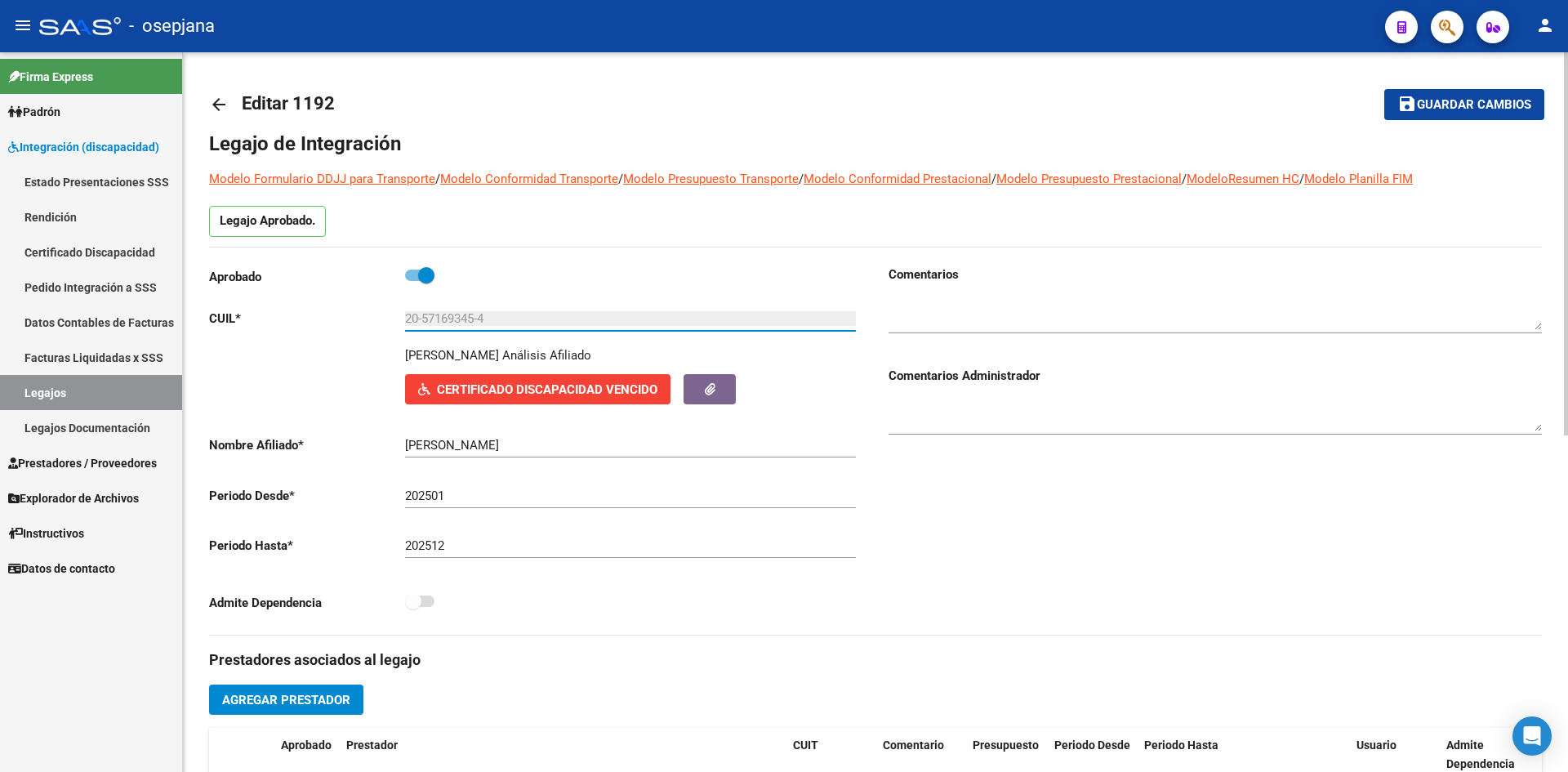
drag, startPoint x: 426, startPoint y: 321, endPoint x: 481, endPoint y: 329, distance: 55.6
click at [481, 329] on div "20-57169345-4 Ingresar CUIL" at bounding box center [630, 313] width 451 height 35
drag, startPoint x: 424, startPoint y: 319, endPoint x: 478, endPoint y: 328, distance: 54.7
click at [478, 328] on div "20-57169345-4 Ingresar CUIL" at bounding box center [630, 313] width 451 height 35
click at [569, 395] on span "Certificado Discapacidad Vencido" at bounding box center [547, 389] width 221 height 15
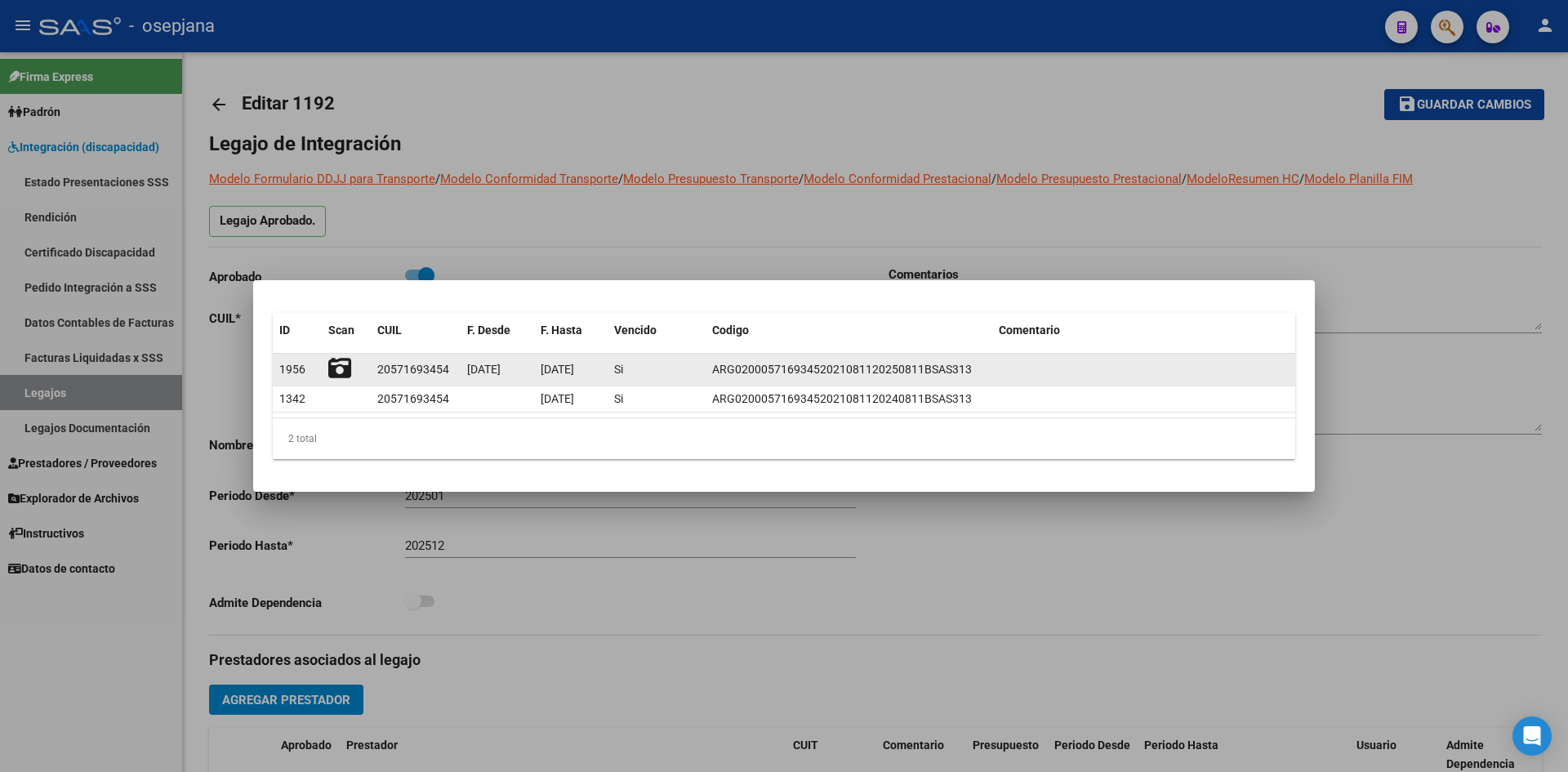
click at [341, 369] on icon at bounding box center [340, 369] width 23 height 23
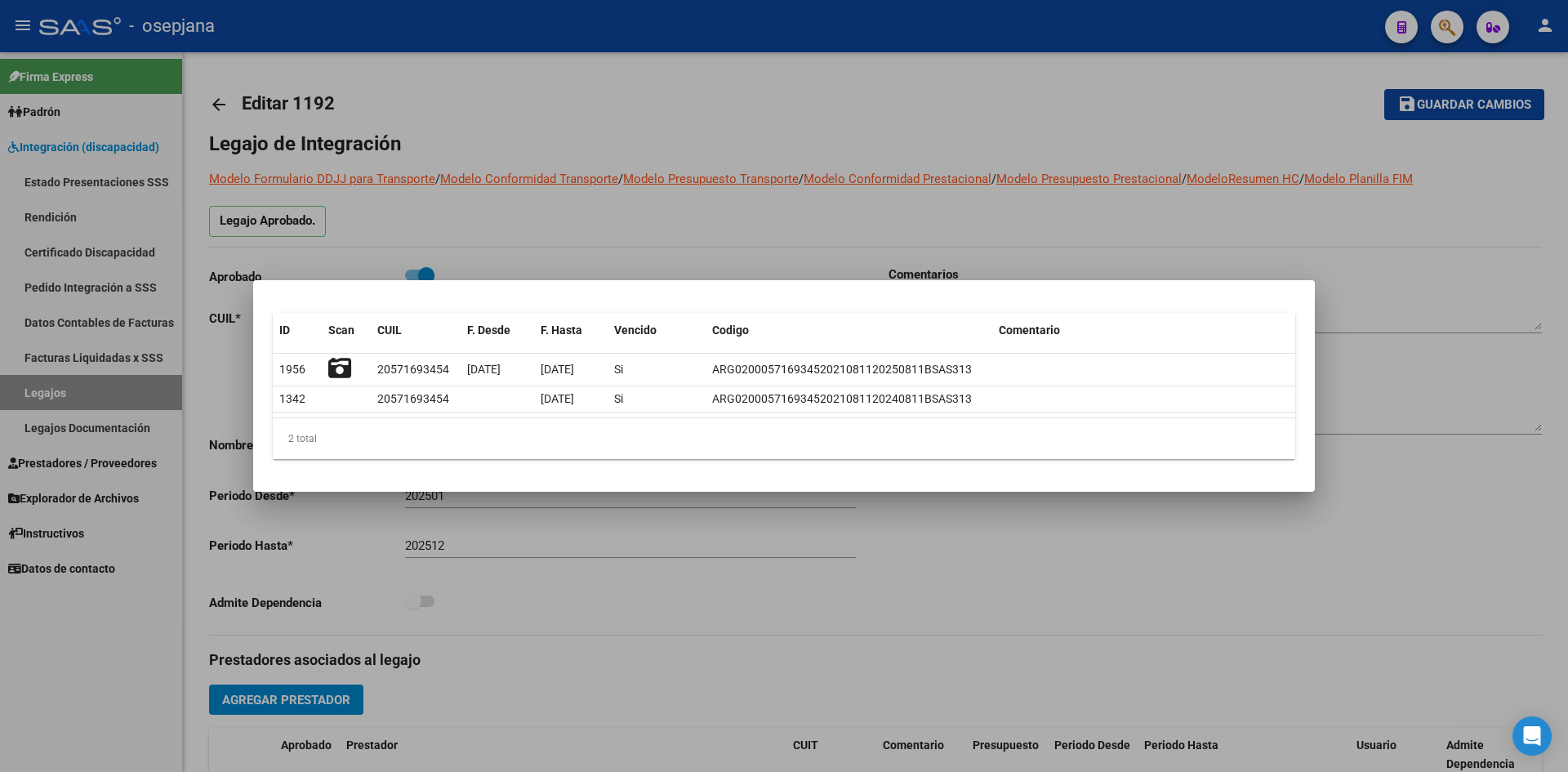
click at [537, 122] on div at bounding box center [784, 386] width 1568 height 772
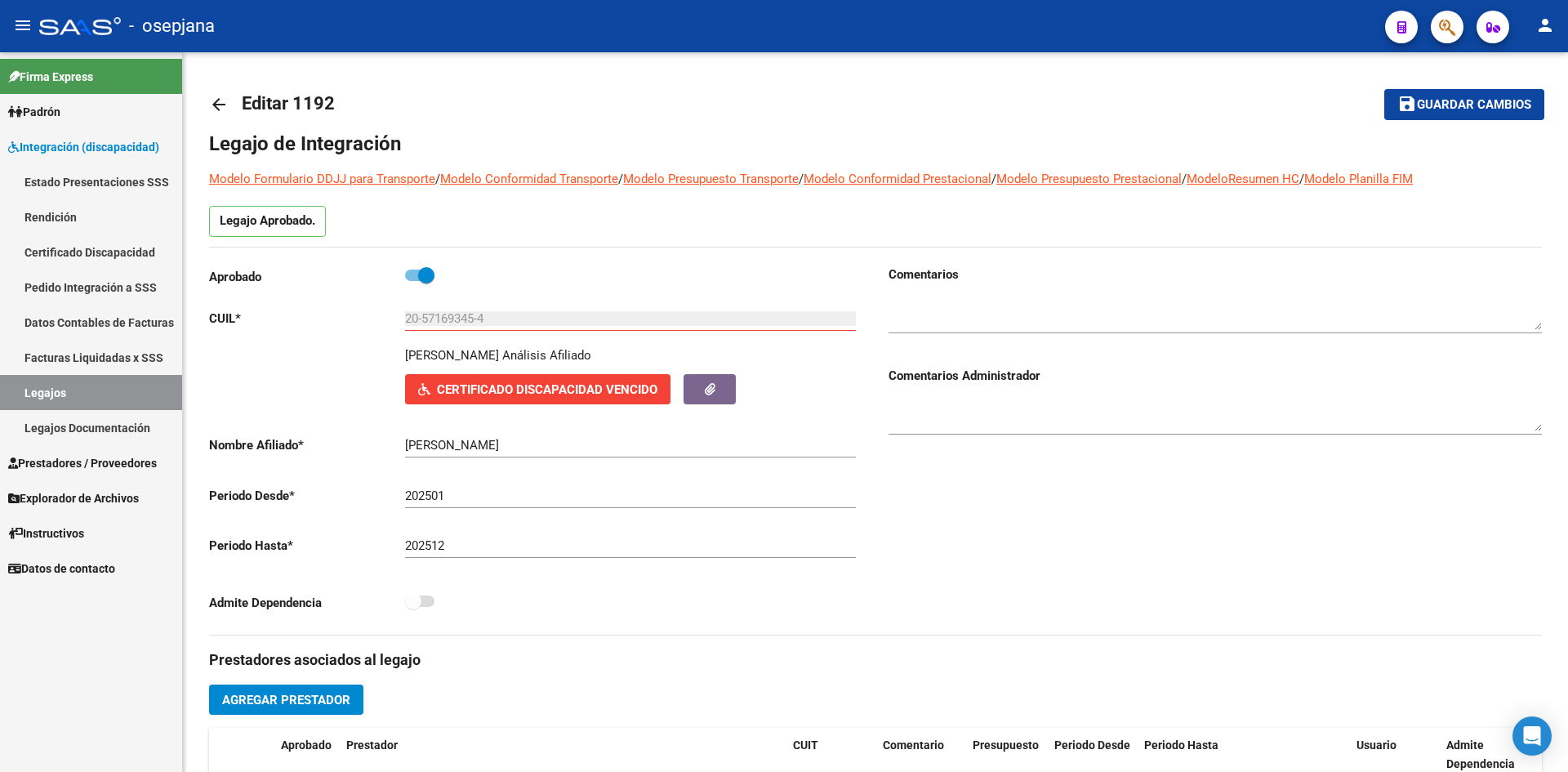
click at [144, 380] on link "Legajos" at bounding box center [91, 392] width 182 height 35
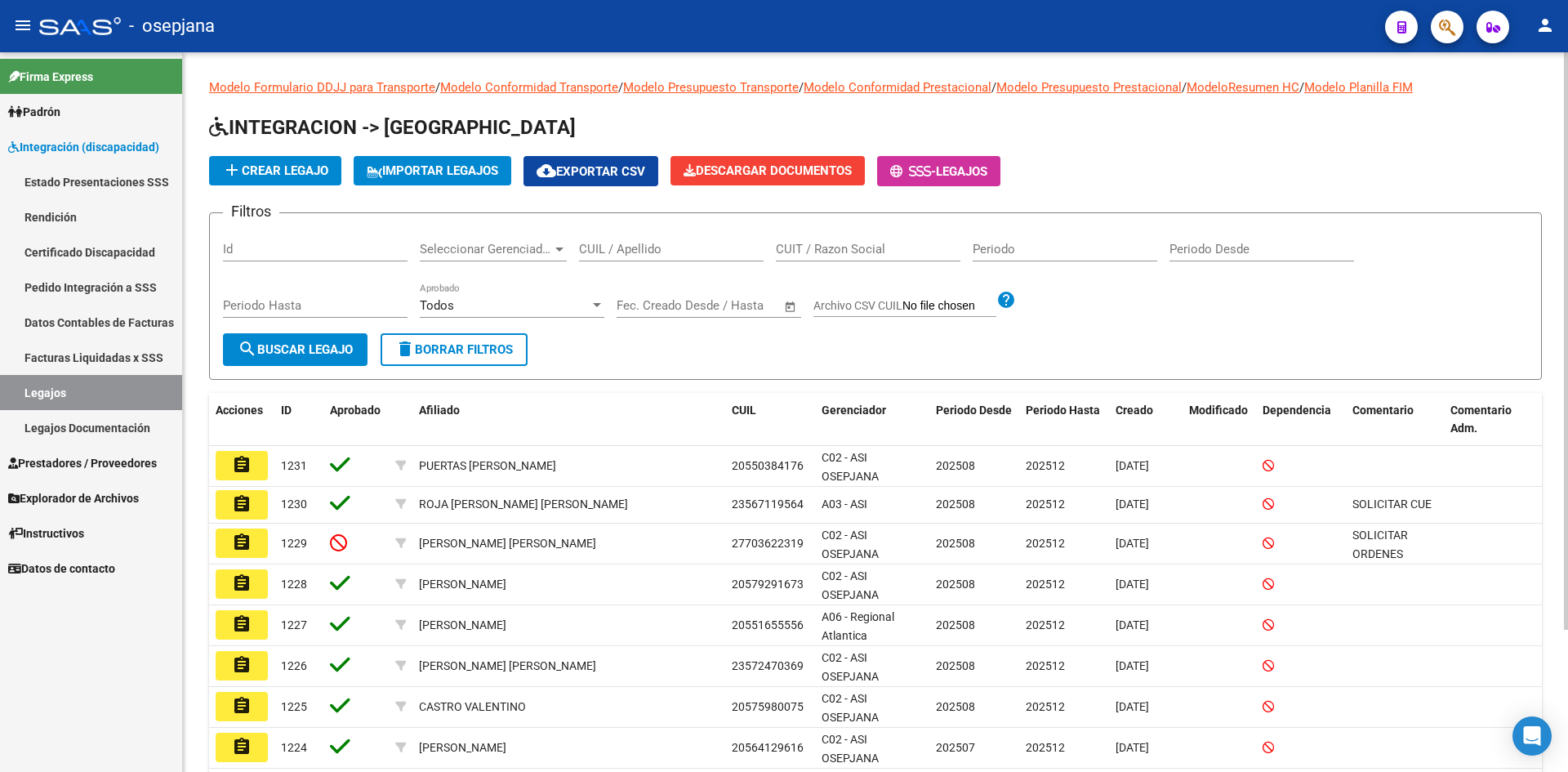
click at [643, 244] on input "CUIL / Apellido" at bounding box center [671, 249] width 184 height 15
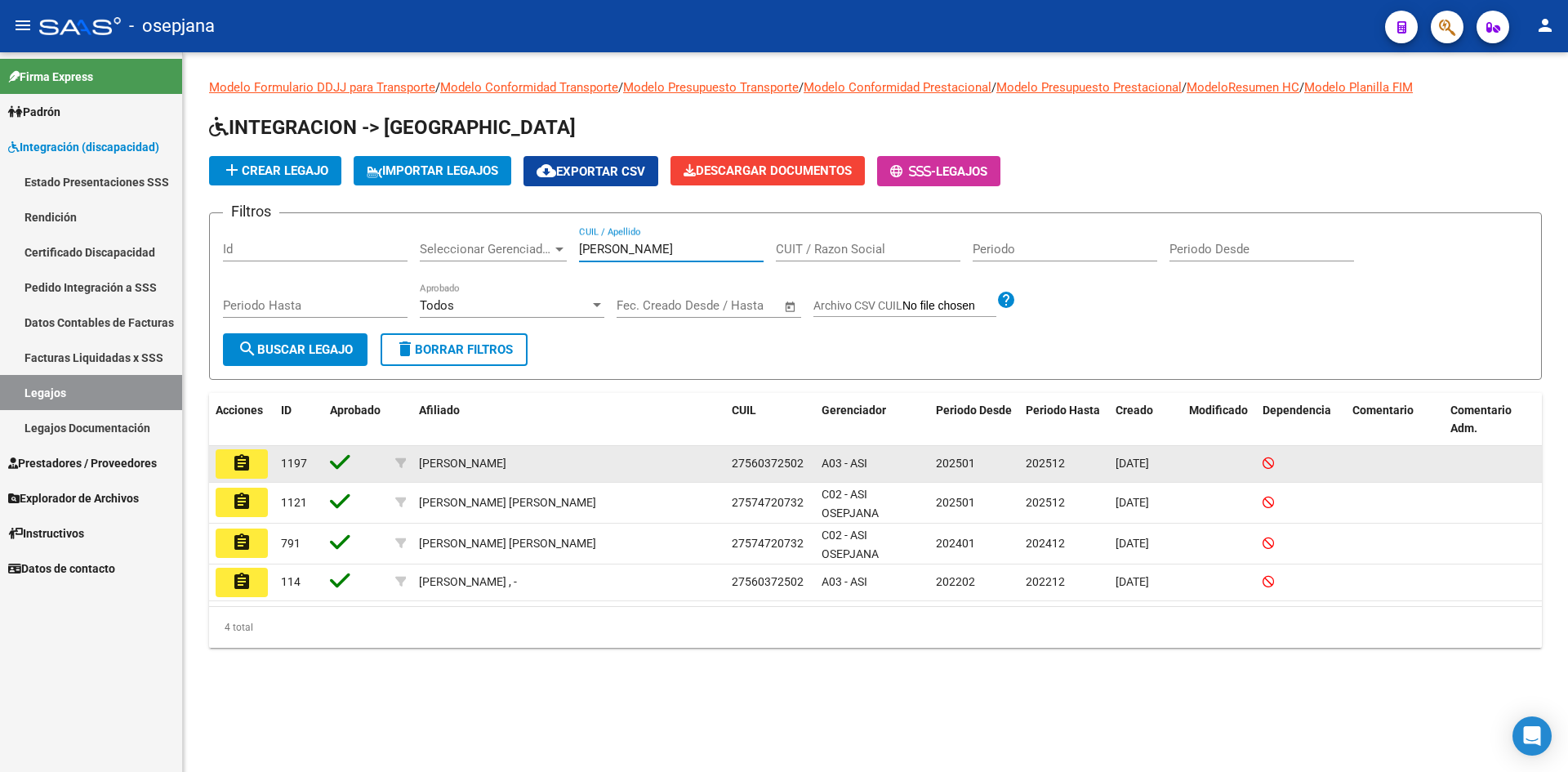
type input "[PERSON_NAME]"
click at [251, 453] on mat-icon "assignment" at bounding box center [242, 463] width 20 height 20
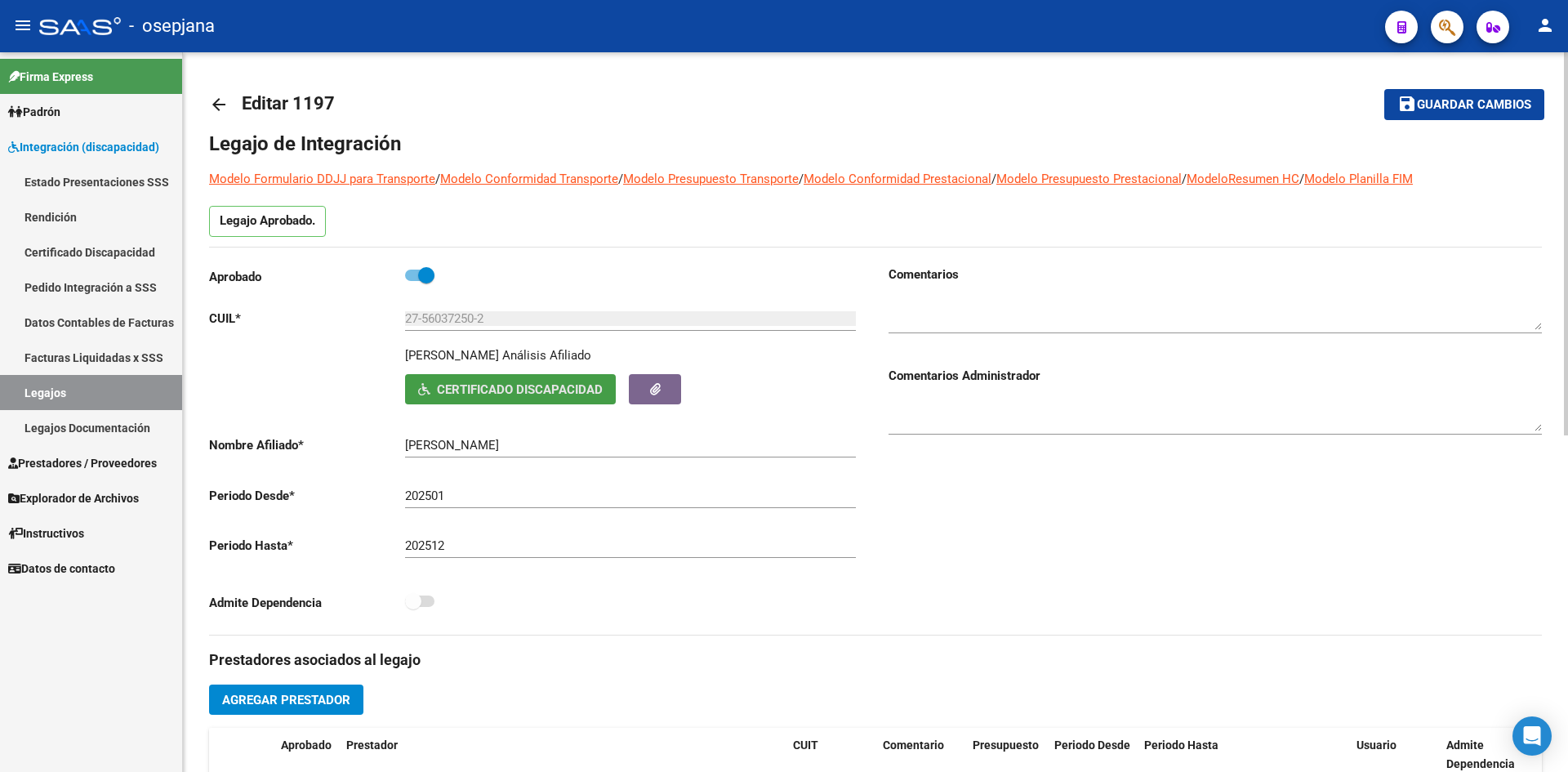
click at [543, 395] on span "Certificado Discapacidad" at bounding box center [520, 389] width 166 height 15
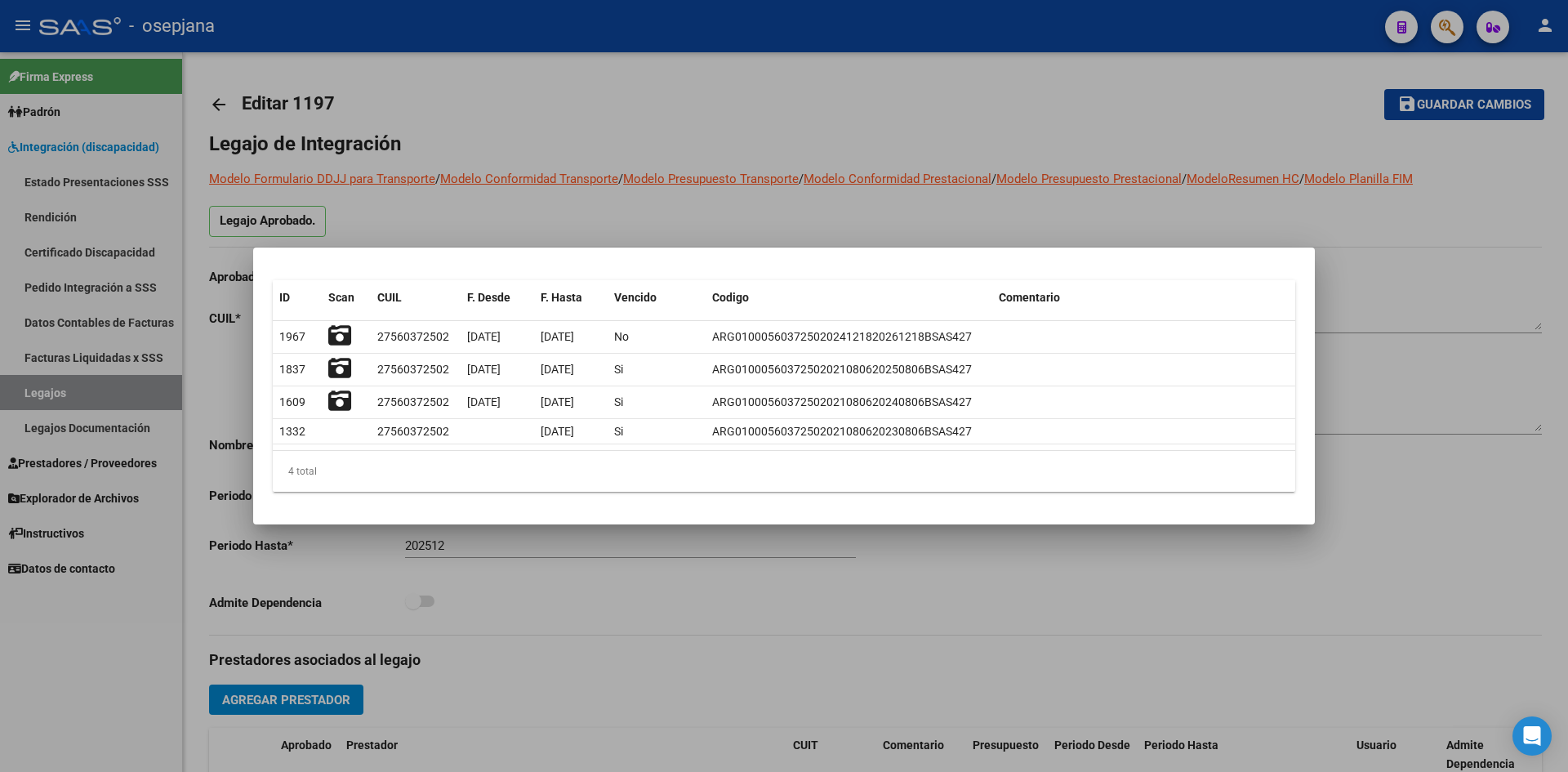
click at [603, 213] on div at bounding box center [784, 386] width 1568 height 772
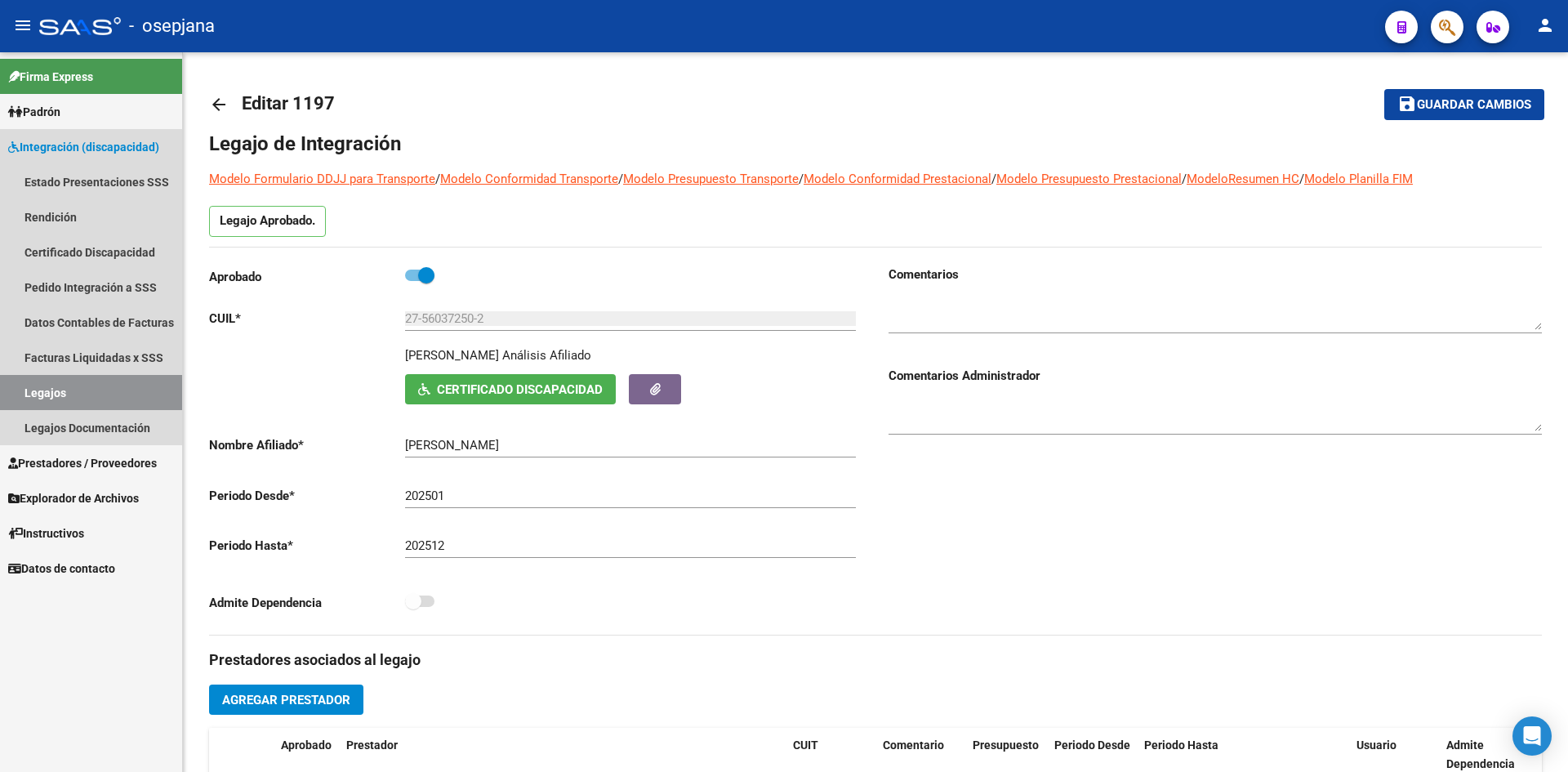
click at [59, 397] on link "Legajos" at bounding box center [91, 392] width 182 height 35
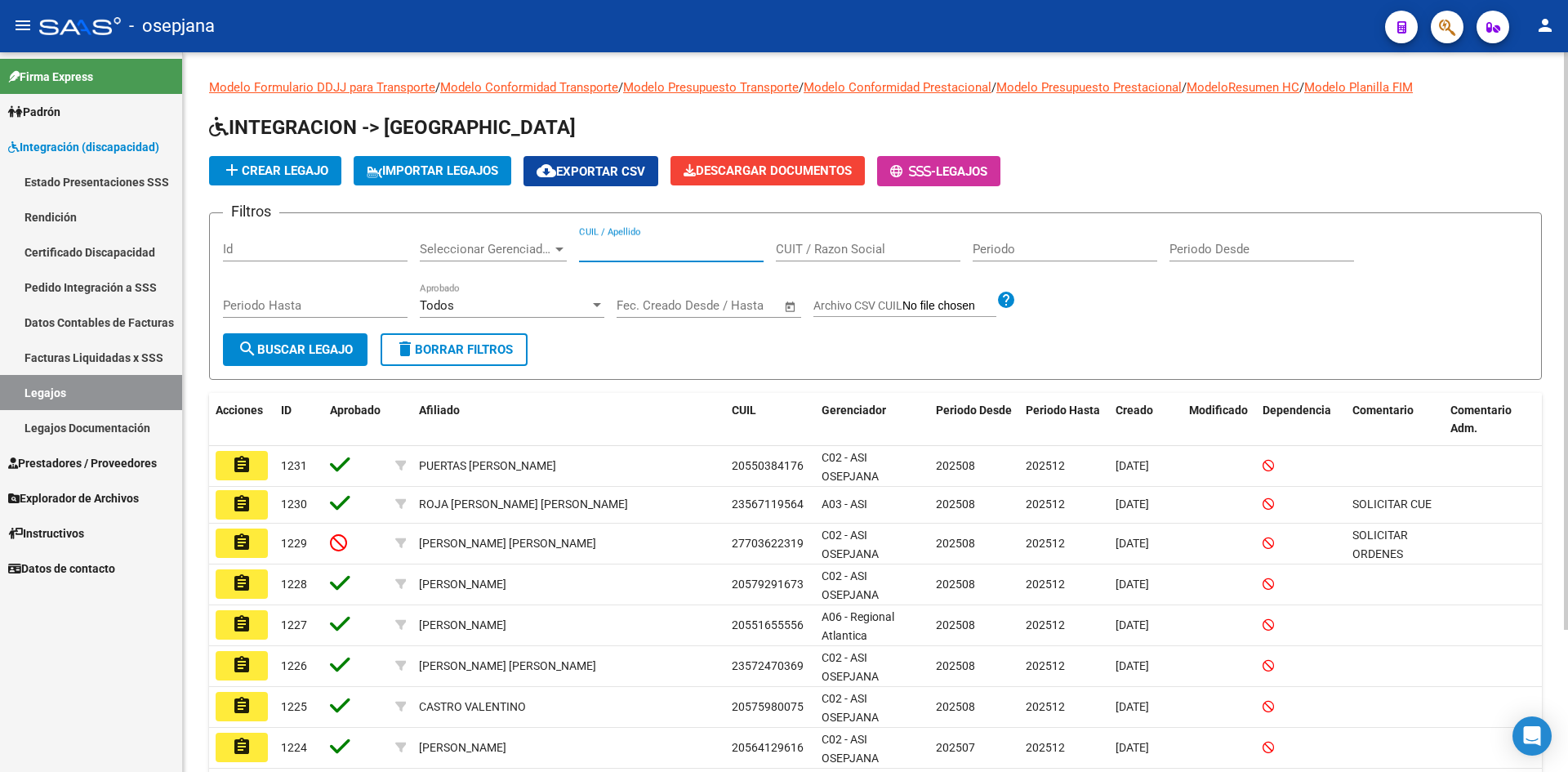
click at [683, 243] on input "CUIL / Apellido" at bounding box center [671, 249] width 184 height 15
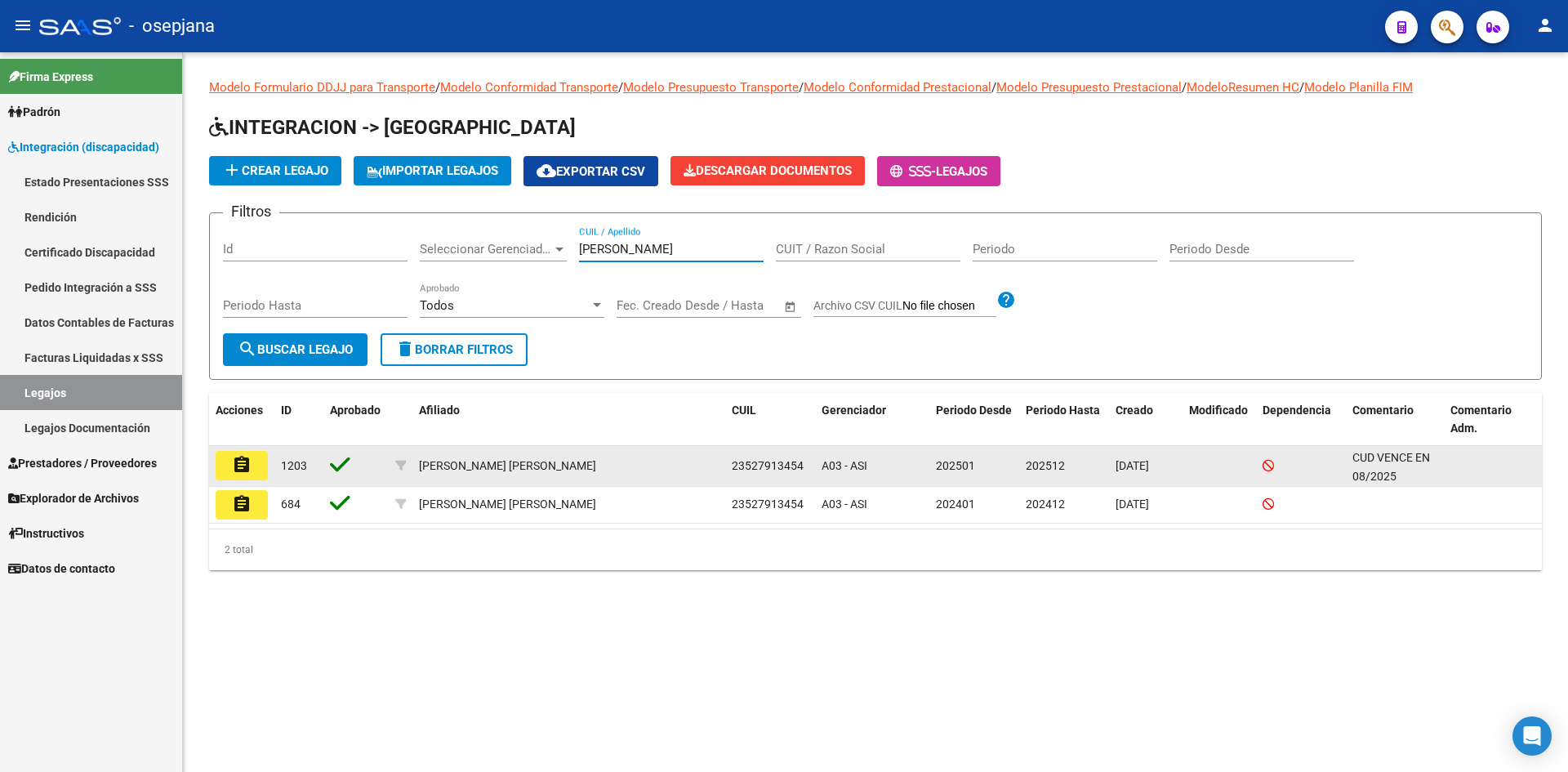
type input "[PERSON_NAME]"
click at [232, 465] on mat-icon "assignment" at bounding box center [242, 465] width 20 height 20
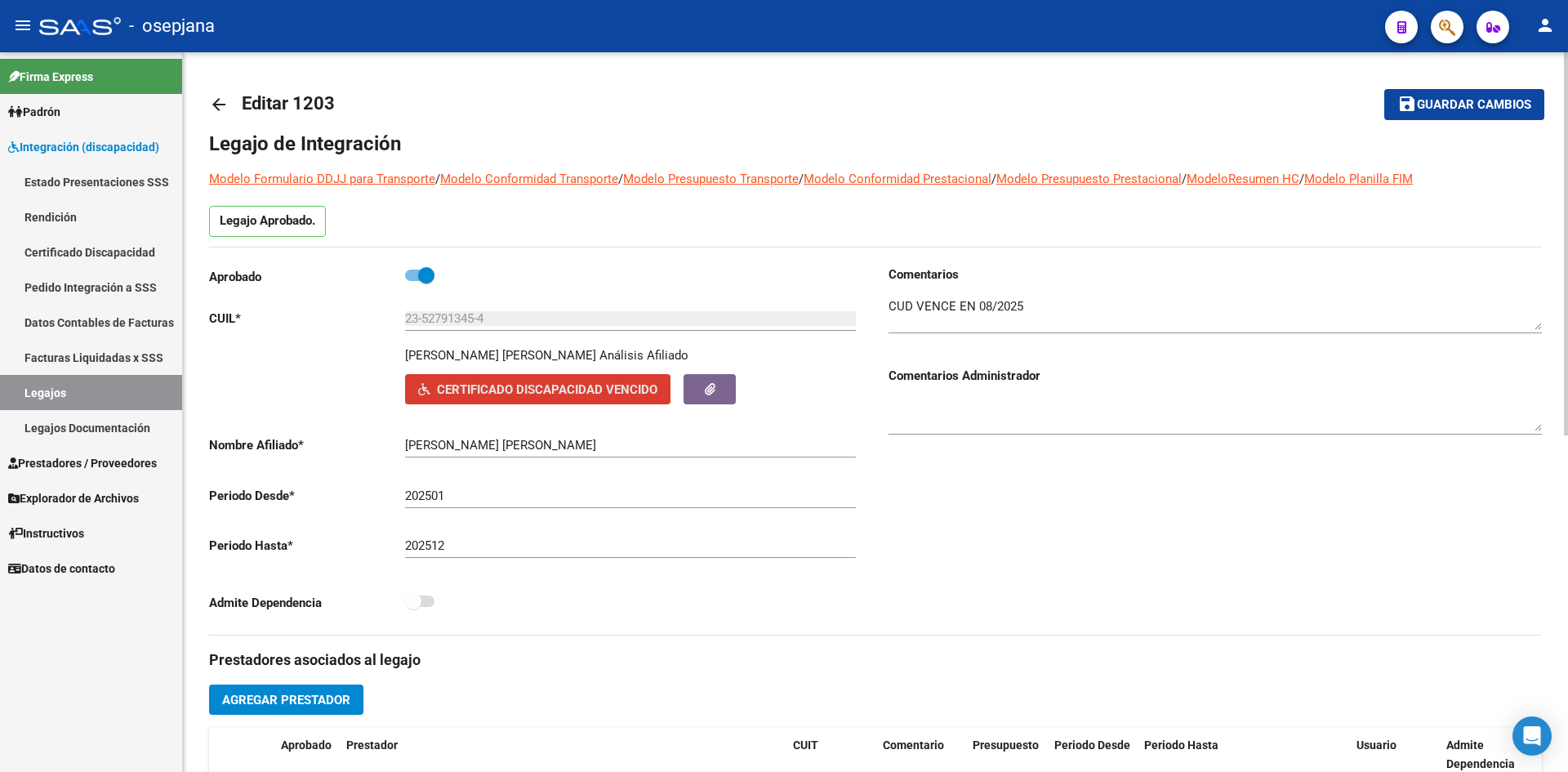
click at [594, 384] on span "Certificado Discapacidad Vencido" at bounding box center [547, 389] width 221 height 15
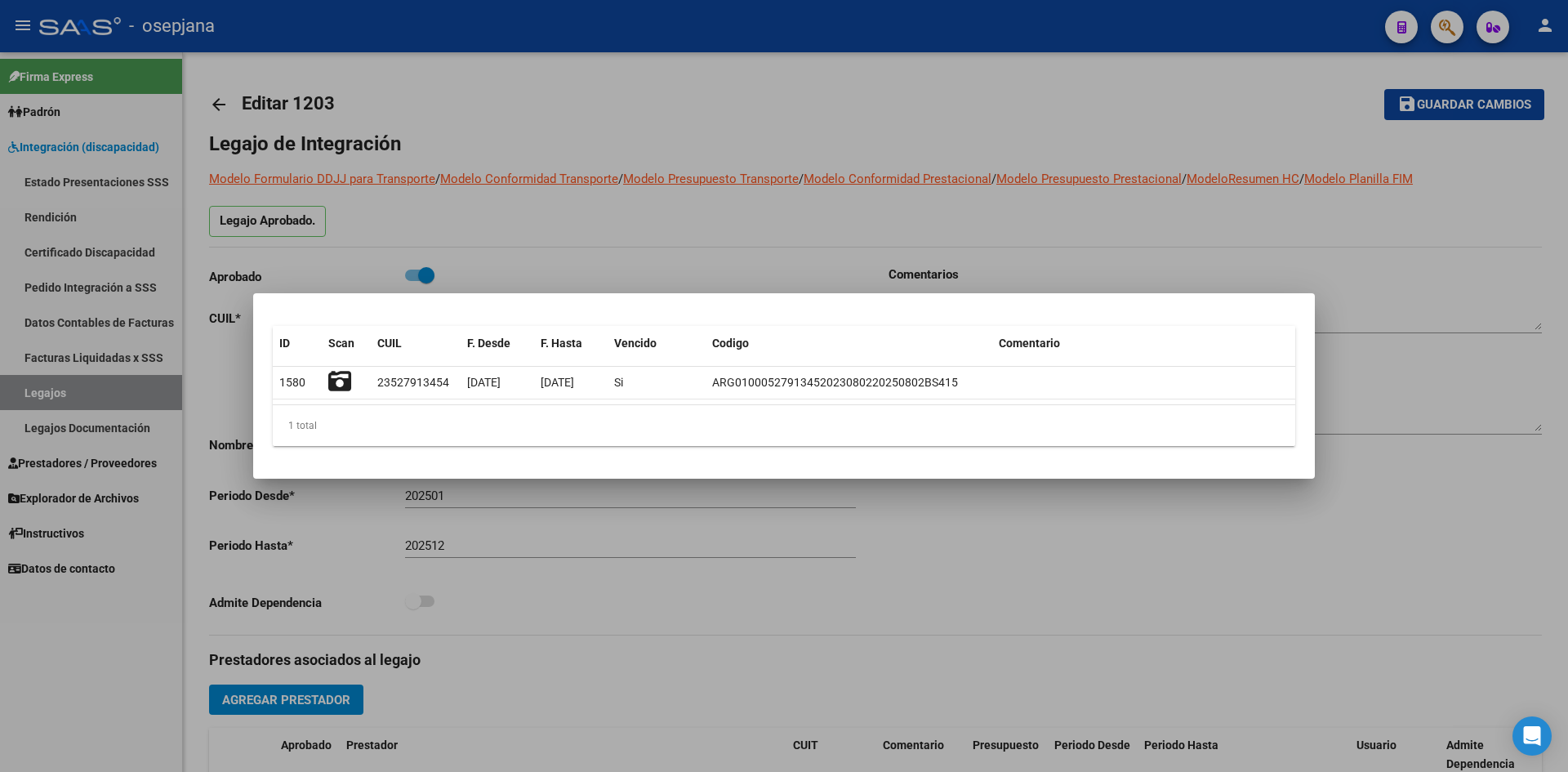
click at [673, 262] on div at bounding box center [784, 386] width 1568 height 772
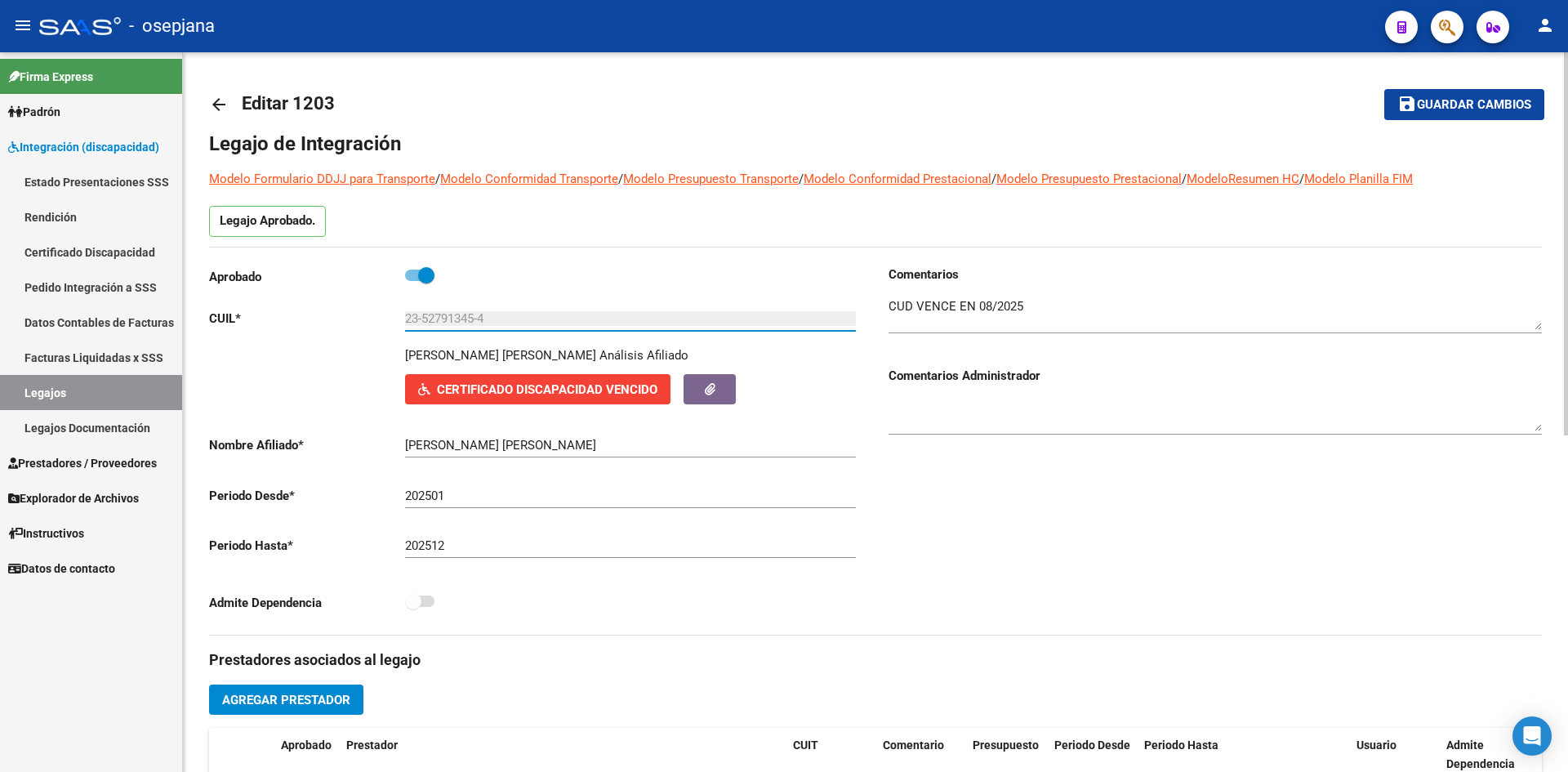
drag, startPoint x: 424, startPoint y: 318, endPoint x: 478, endPoint y: 326, distance: 54.6
click at [478, 326] on div "23-52791345-4 Ingresar CUIL" at bounding box center [630, 313] width 451 height 35
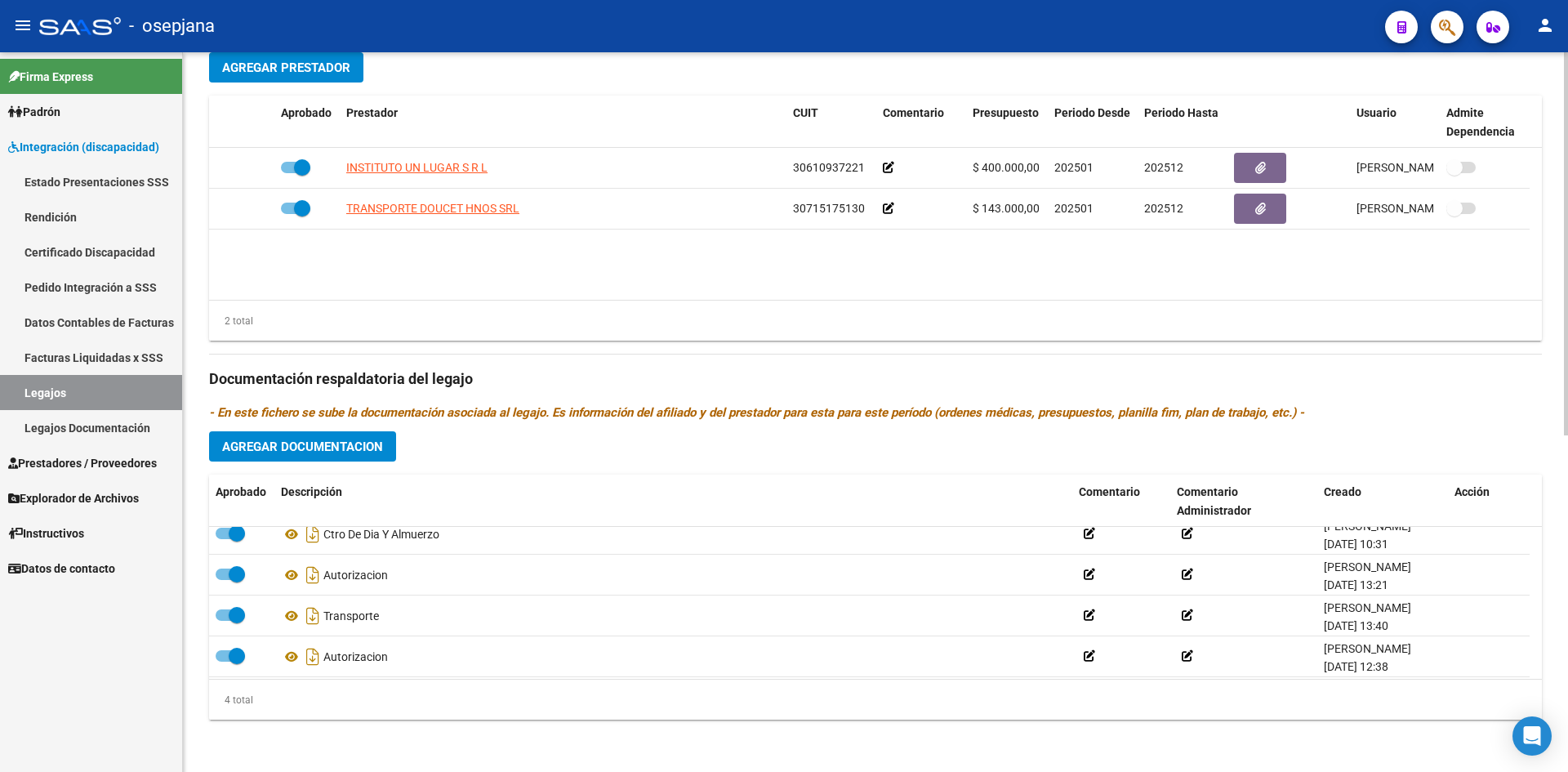
scroll to position [16, 0]
click at [137, 390] on link "Legajos" at bounding box center [91, 392] width 182 height 35
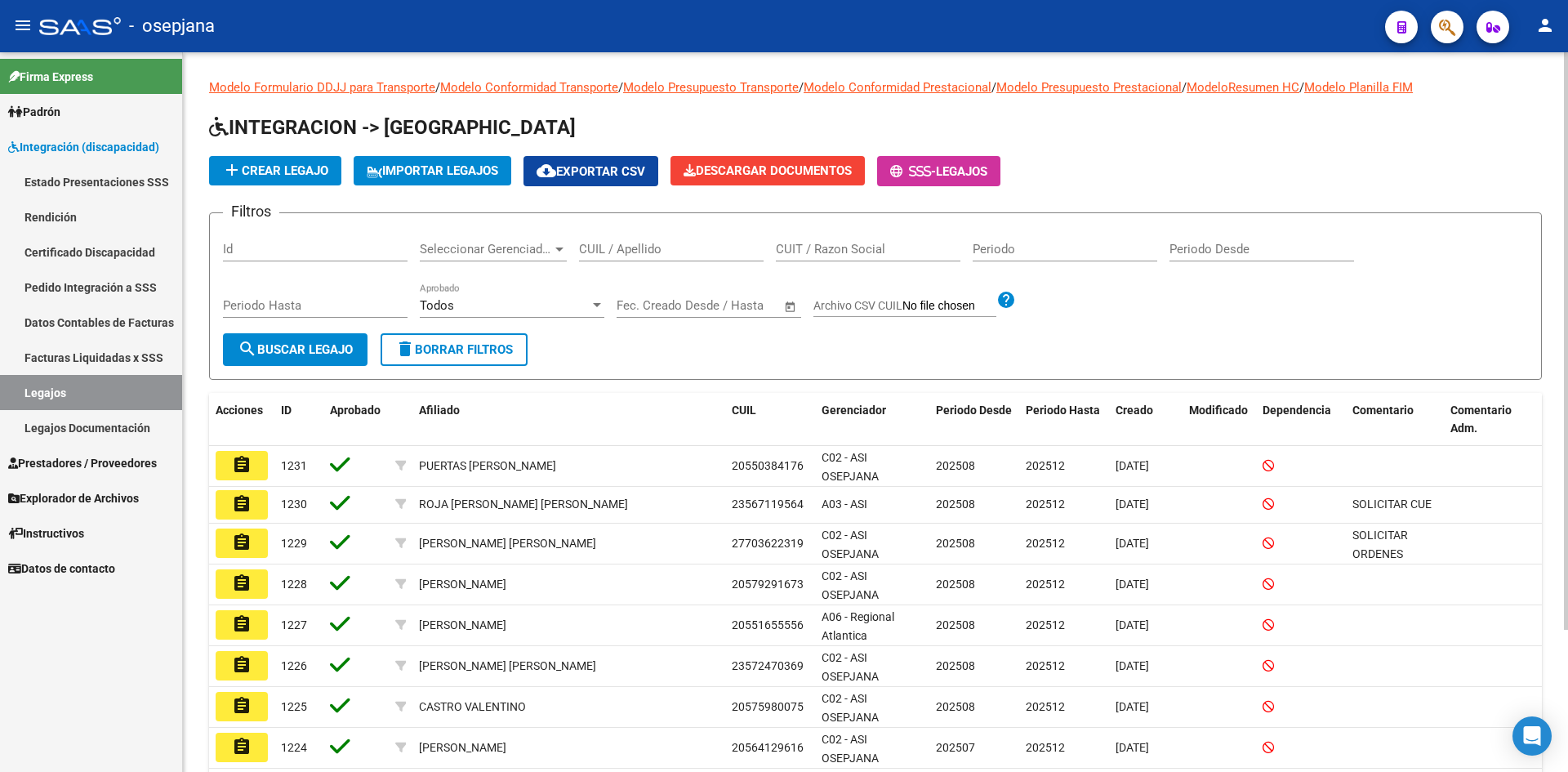
click at [615, 252] on input "CUIL / Apellido" at bounding box center [671, 249] width 184 height 15
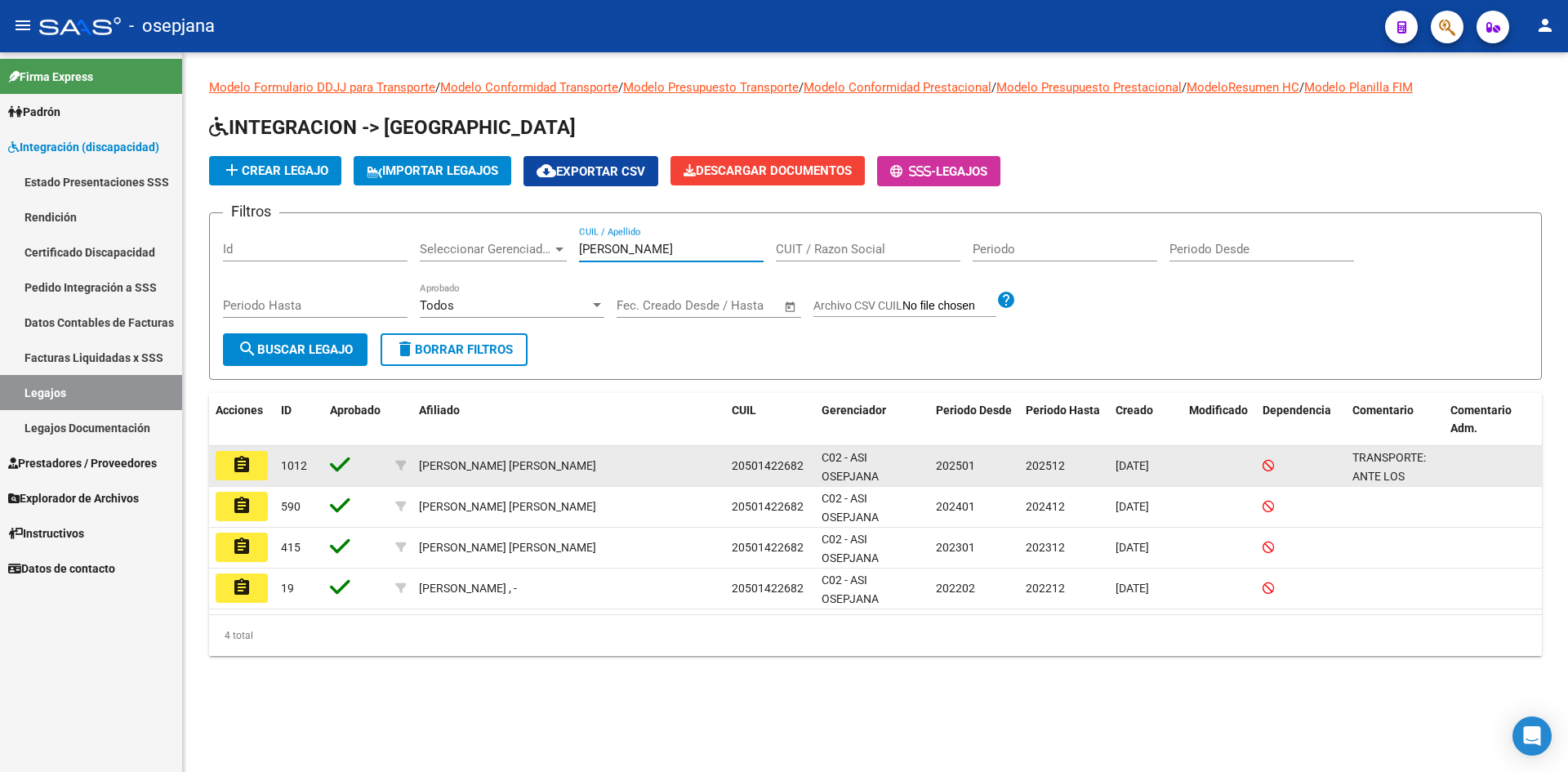
type input "[PERSON_NAME]"
click at [232, 467] on mat-icon "assignment" at bounding box center [242, 465] width 20 height 20
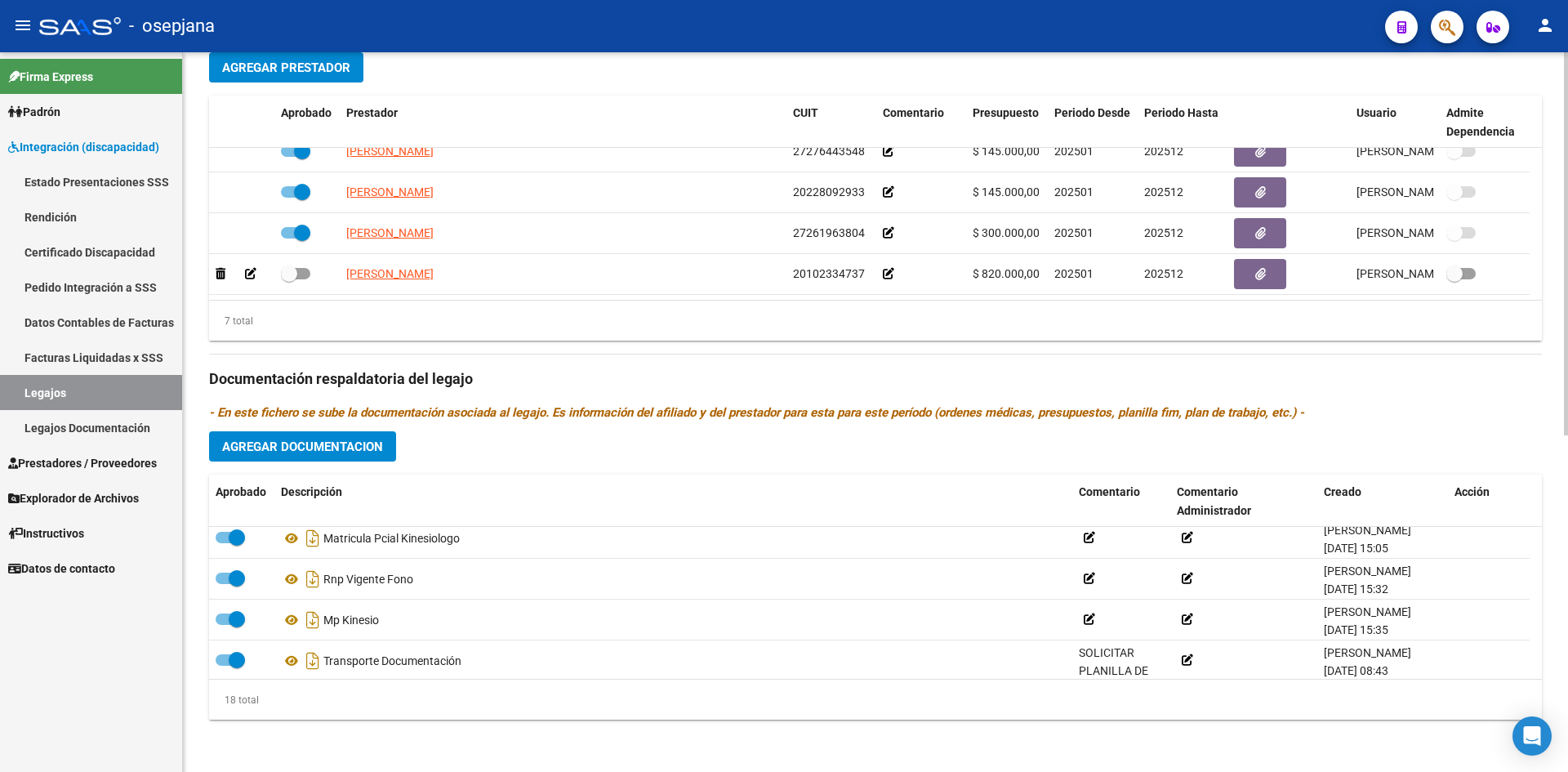
scroll to position [589, 0]
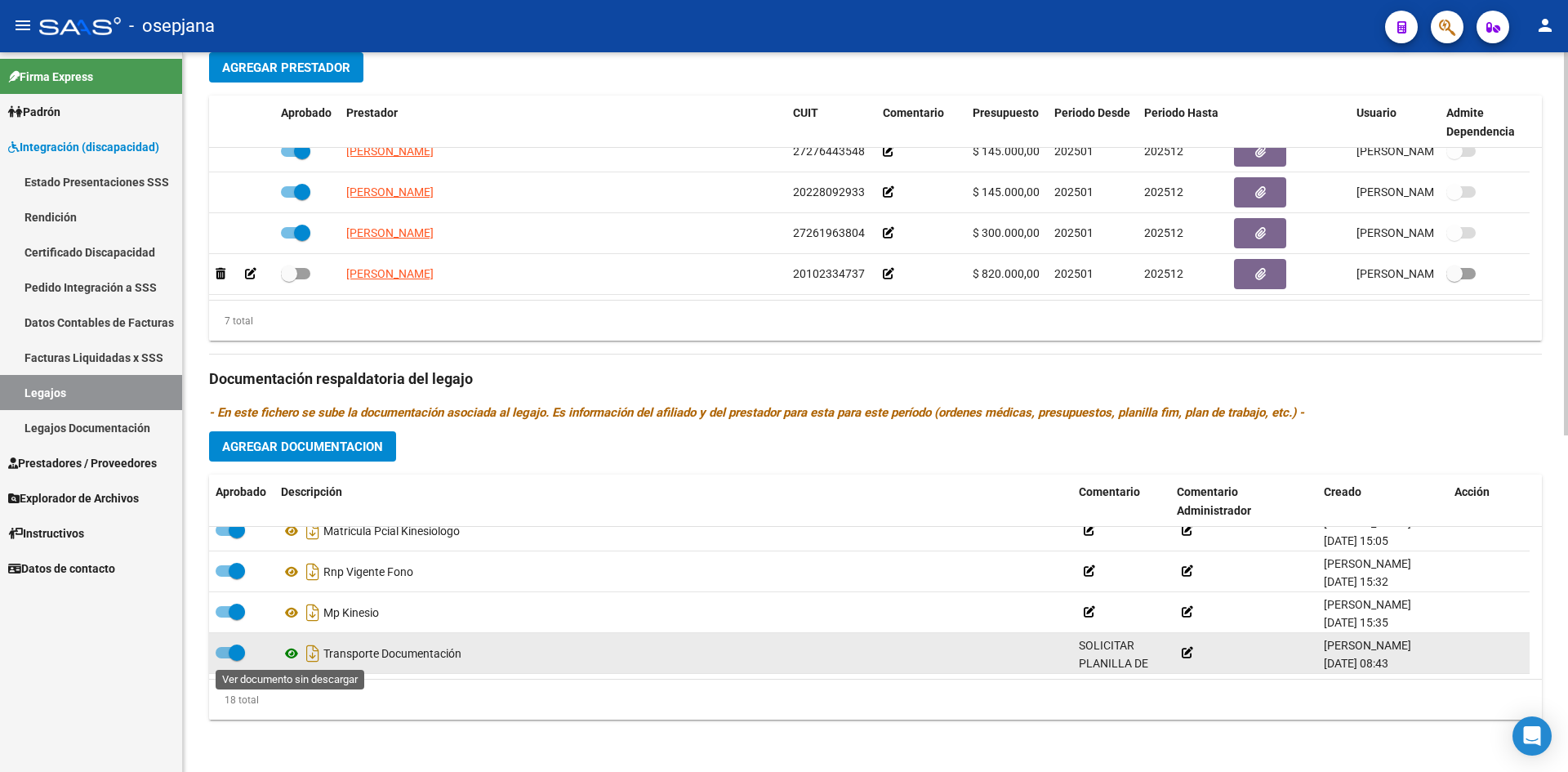
click at [292, 652] on icon at bounding box center [292, 654] width 21 height 20
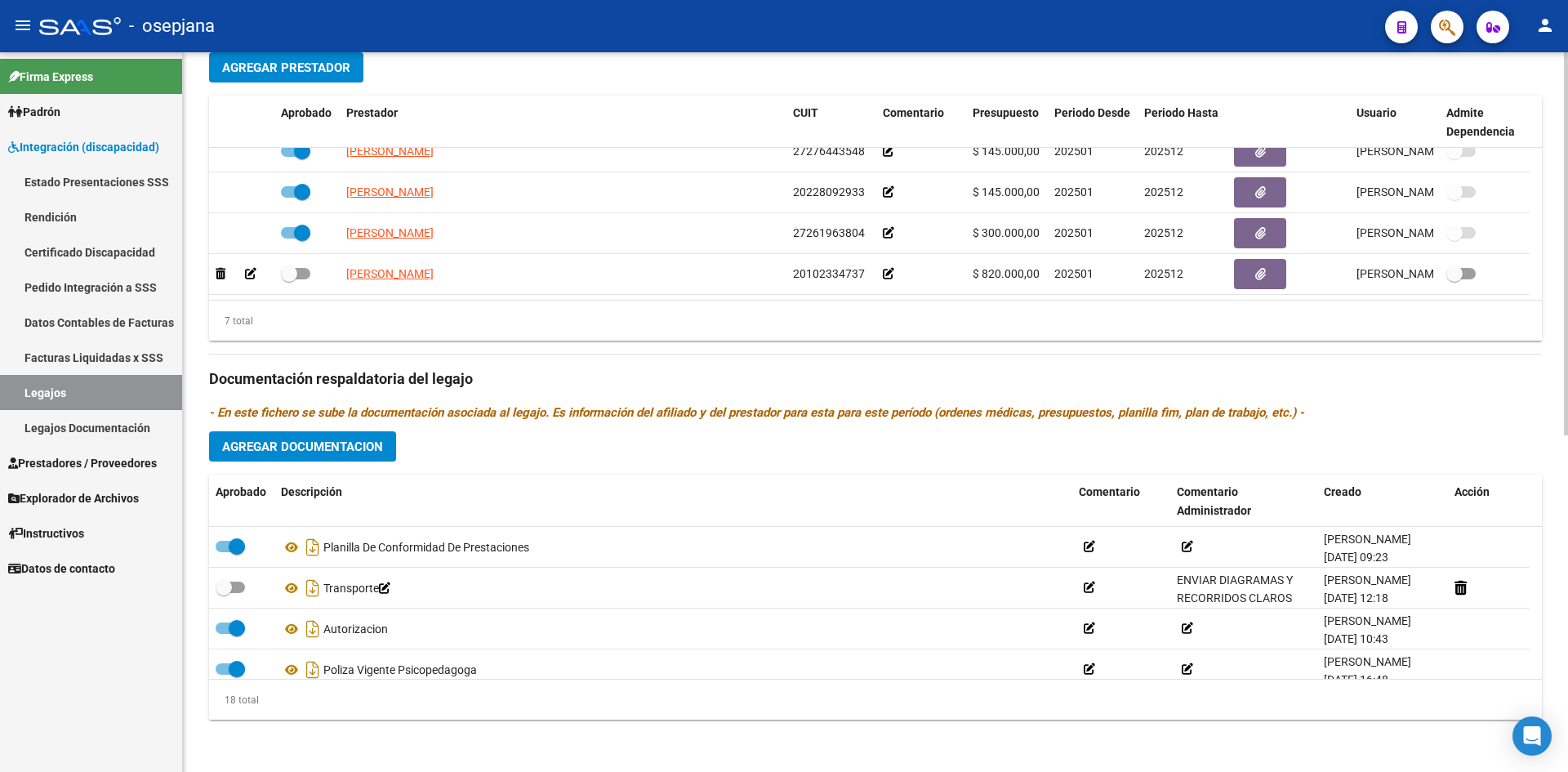
scroll to position [262, 0]
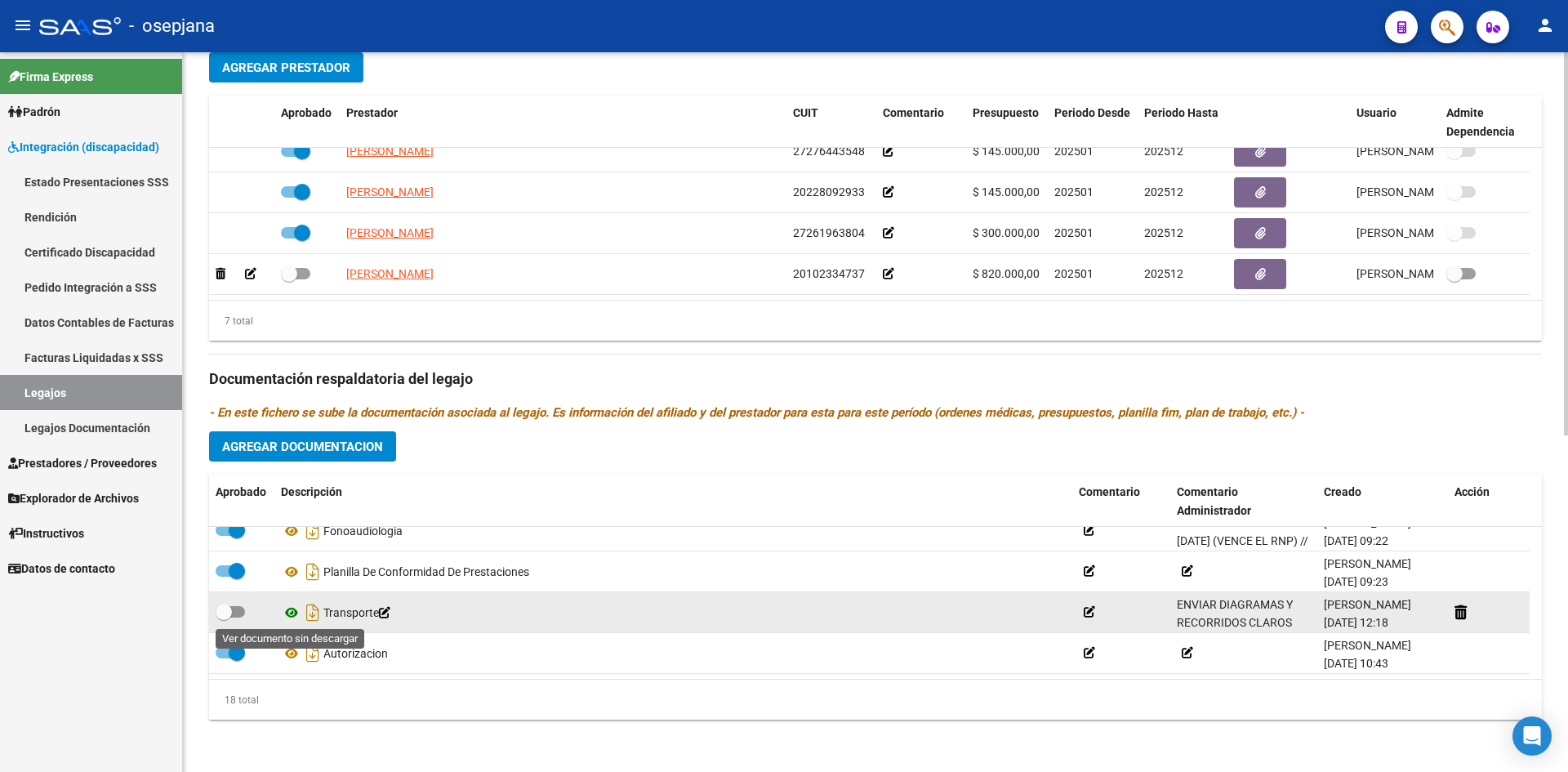
click at [290, 610] on icon at bounding box center [292, 613] width 21 height 20
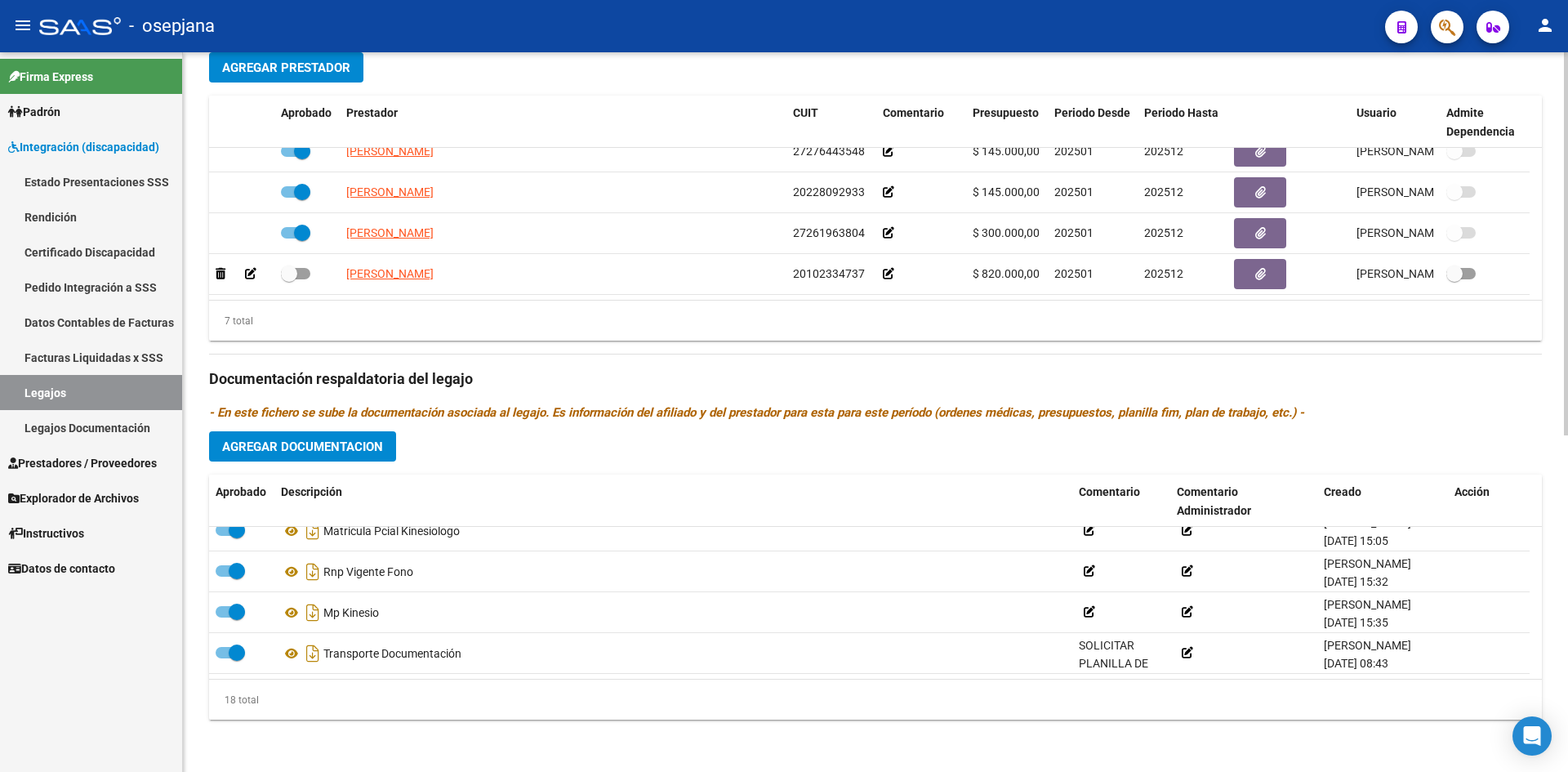
scroll to position [469, 0]
